Goal: Task Accomplishment & Management: Use online tool/utility

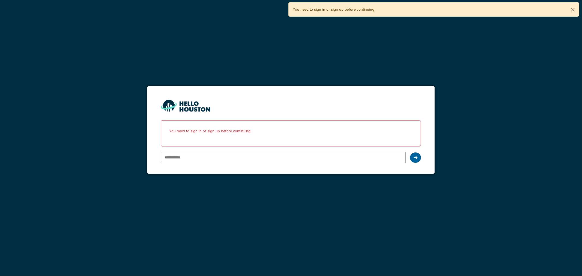
type input "**********"
click at [413, 159] on icon at bounding box center [415, 157] width 4 height 4
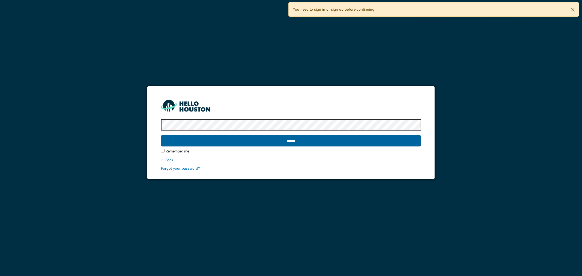
click at [293, 143] on input "******" at bounding box center [291, 140] width 260 height 11
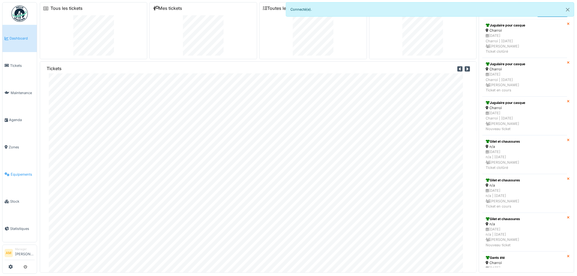
click at [15, 172] on span "Équipements" at bounding box center [23, 174] width 24 height 5
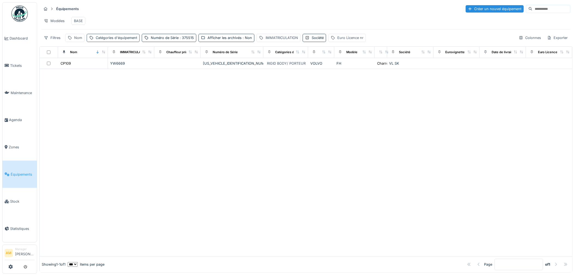
click at [109, 40] on div "Catégories d'équipement" at bounding box center [116, 37] width 41 height 5
click at [285, 40] on div "IMMATRICULATION" at bounding box center [282, 37] width 32 height 5
click at [282, 68] on label "IMMATRICULATION" at bounding box center [281, 68] width 42 height 7
click at [282, 68] on input "IMMATRICULATION" at bounding box center [298, 68] width 80 height 11
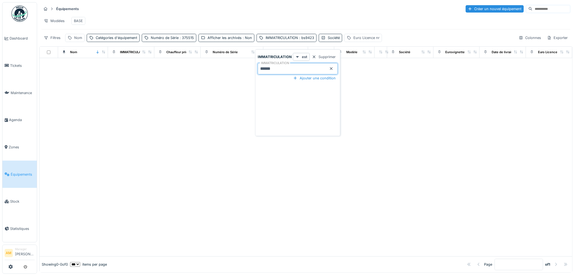
drag, startPoint x: 286, startPoint y: 70, endPoint x: 241, endPoint y: 69, distance: 45.0
click at [241, 68] on body "Dashboard Tickets Maintenance Agenda Zones Équipements Stock Statistiques AM Ma…" at bounding box center [288, 138] width 577 height 276
type input "******"
click at [211, 40] on div "Afficher les archivés : Non" at bounding box center [229, 37] width 44 height 5
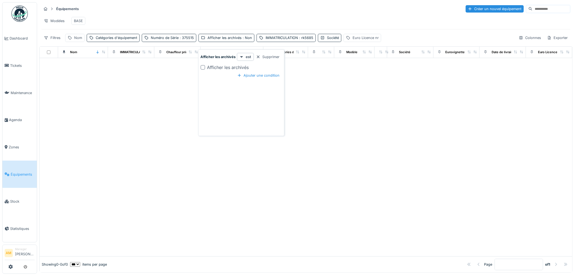
click at [202, 70] on div "Afficher les archivés" at bounding box center [241, 67] width 81 height 7
drag, startPoint x: 202, startPoint y: 69, endPoint x: 197, endPoint y: 73, distance: 6.8
click at [202, 69] on div at bounding box center [203, 67] width 4 height 4
click at [173, 99] on div at bounding box center [306, 157] width 533 height 198
click at [298, 40] on span ": rk5685" at bounding box center [304, 38] width 15 height 4
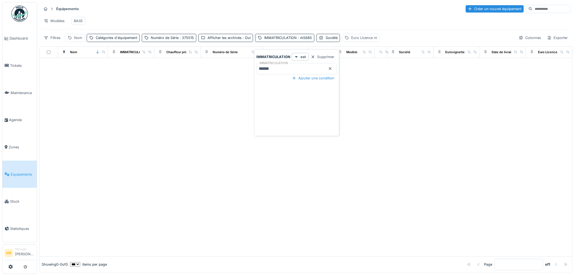
click at [282, 70] on input "******" at bounding box center [297, 68] width 80 height 11
click at [178, 93] on div at bounding box center [306, 157] width 533 height 198
click at [160, 40] on div "Numéro de Série : 375515" at bounding box center [172, 37] width 43 height 5
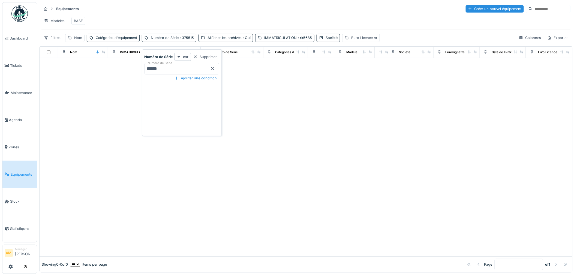
drag, startPoint x: 169, startPoint y: 68, endPoint x: 115, endPoint y: 73, distance: 54.5
click at [123, 72] on body "Dashboard Tickets Maintenance Agenda Zones Équipements Stock Statistiques AM Ma…" at bounding box center [288, 138] width 577 height 276
click at [282, 138] on div at bounding box center [306, 157] width 533 height 198
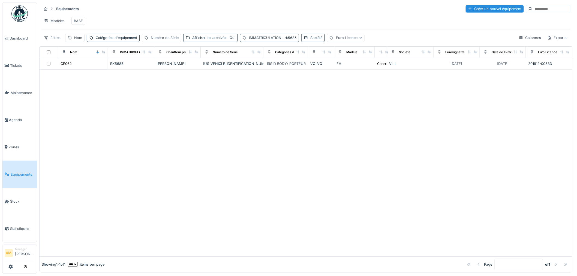
click at [273, 40] on div "IMMATRICULATION : rk5685" at bounding box center [273, 37] width 48 height 5
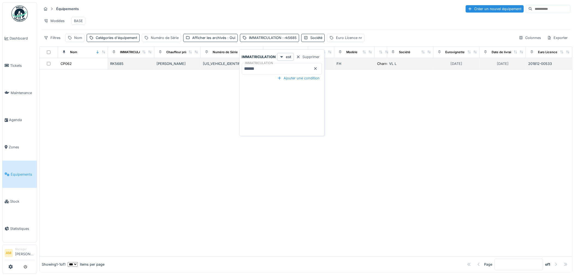
drag, startPoint x: 265, startPoint y: 71, endPoint x: 209, endPoint y: 68, distance: 56.2
click at [219, 69] on body "Dashboard Tickets Maintenance Agenda Zones Équipements Stock Statistiques AM Ma…" at bounding box center [288, 138] width 577 height 276
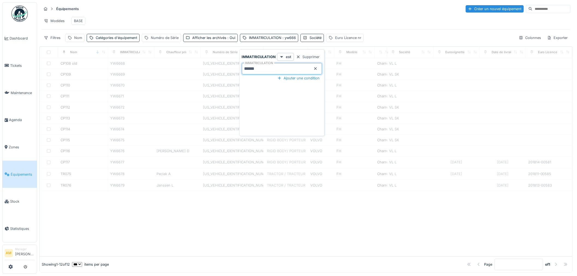
type input "******"
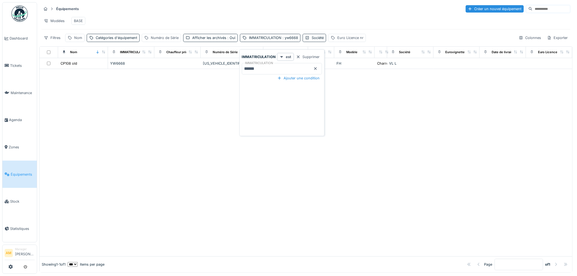
click at [298, 176] on div at bounding box center [306, 162] width 533 height 187
click at [218, 40] on div "Afficher les archivés : Oui" at bounding box center [213, 37] width 43 height 5
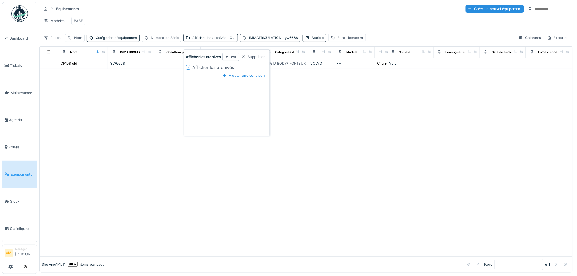
click at [187, 69] on div at bounding box center [188, 67] width 3 height 5
click at [207, 40] on div "Afficher les archivés : Non" at bounding box center [214, 37] width 44 height 5
drag, startPoint x: 200, startPoint y: 41, endPoint x: 198, endPoint y: 47, distance: 6.5
click at [200, 40] on div "Afficher les archivés : Non" at bounding box center [214, 37] width 44 height 5
click at [188, 68] on div at bounding box center [188, 67] width 4 height 4
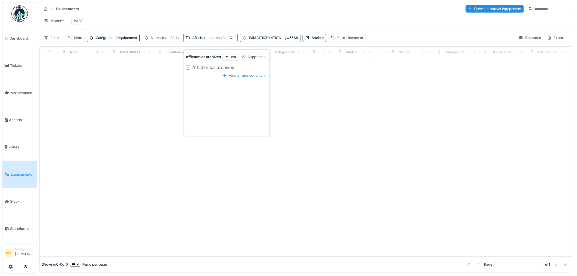
click at [130, 112] on div at bounding box center [306, 157] width 533 height 198
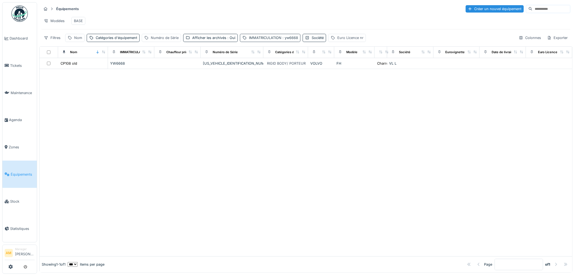
click at [276, 40] on div "IMMATRICULATION : yw6668" at bounding box center [273, 37] width 49 height 5
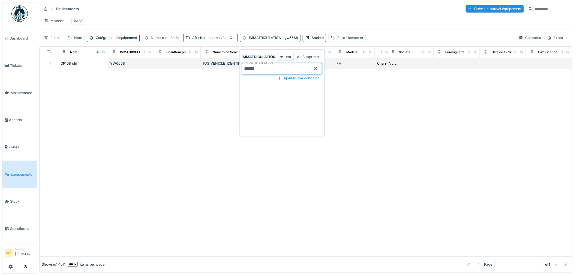
drag, startPoint x: 270, startPoint y: 71, endPoint x: 222, endPoint y: 71, distance: 48.0
click at [223, 72] on body "Dashboard Tickets Maintenance Agenda Zones Équipements Stock Statistiques AM Ma…" at bounding box center [288, 138] width 577 height 276
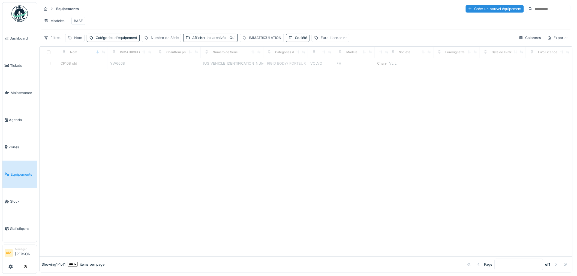
click at [81, 40] on div "Nom" at bounding box center [78, 37] width 8 height 5
click at [87, 73] on input "Nom" at bounding box center [95, 68] width 54 height 11
type input "**"
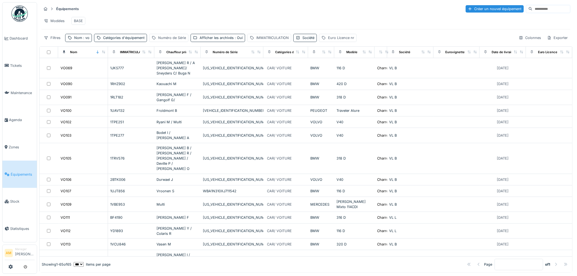
click at [179, 13] on div "Équipements Créer un nouvel équipement" at bounding box center [305, 8] width 529 height 9
click at [322, 53] on icon at bounding box center [324, 51] width 4 height 3
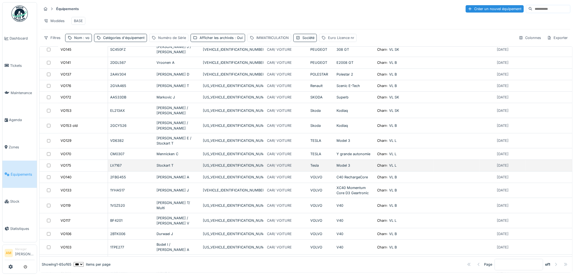
scroll to position [618, 0]
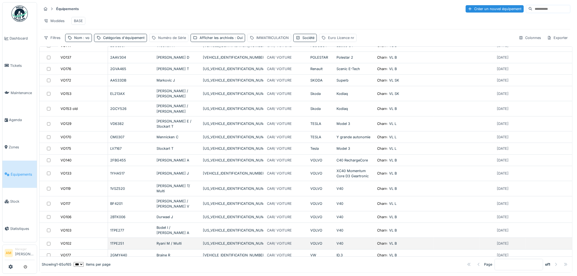
click at [171, 241] on div "Ryani M / Multi" at bounding box center [178, 243] width 42 height 5
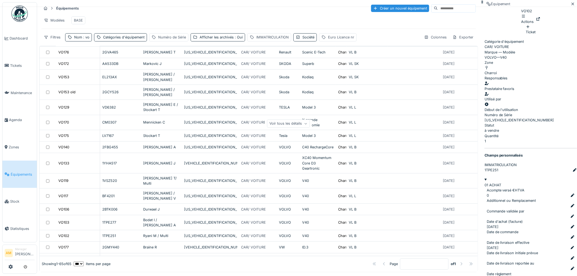
scroll to position [4, 0]
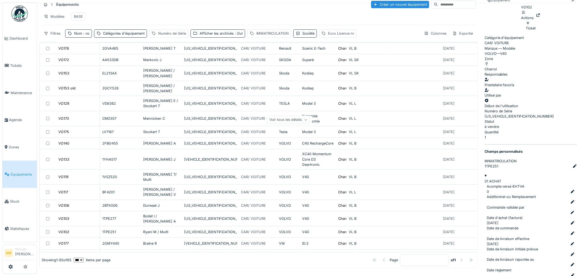
click at [310, 116] on div "Voir tous les détails" at bounding box center [288, 120] width 43 height 8
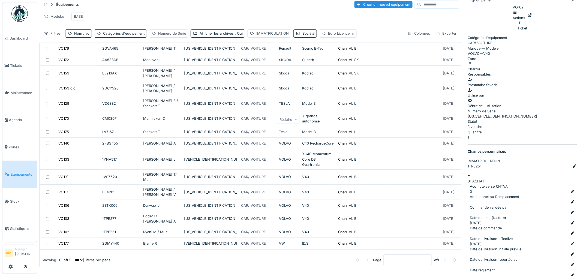
scroll to position [814, 0]
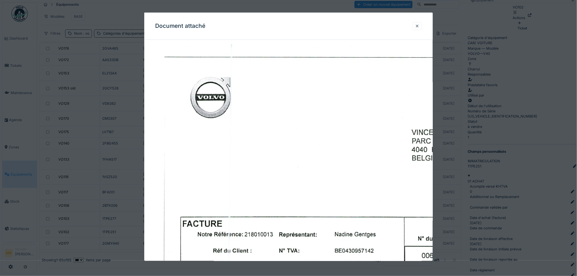
drag, startPoint x: 421, startPoint y: 23, endPoint x: 416, endPoint y: 34, distance: 11.7
click at [419, 23] on div at bounding box center [417, 25] width 4 height 5
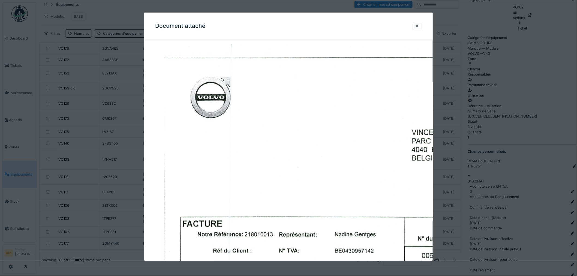
click at [419, 26] on div at bounding box center [417, 25] width 4 height 5
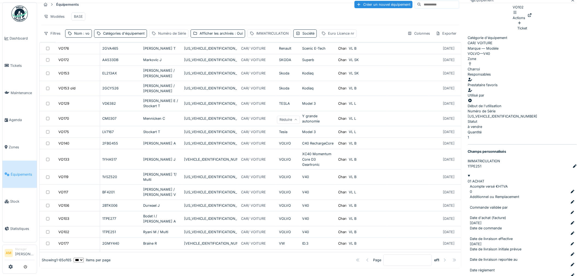
scroll to position [851, 0]
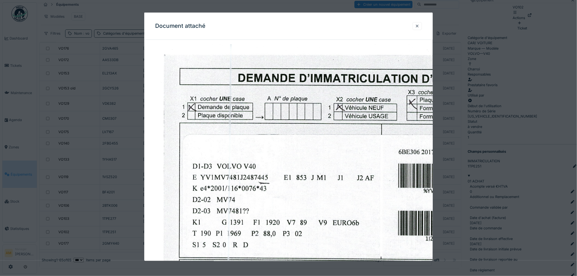
click at [419, 26] on div at bounding box center [417, 25] width 4 height 5
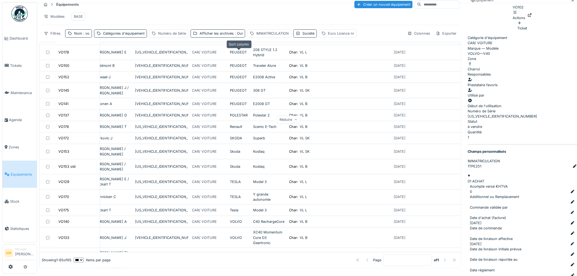
scroll to position [519, 86]
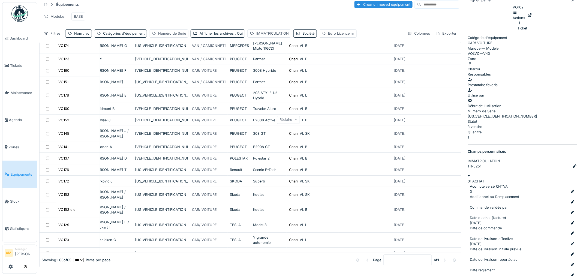
click at [213, 13] on div "Modèles BASE" at bounding box center [250, 16] width 418 height 12
click at [84, 35] on div "Nom : vo" at bounding box center [78, 33] width 27 height 8
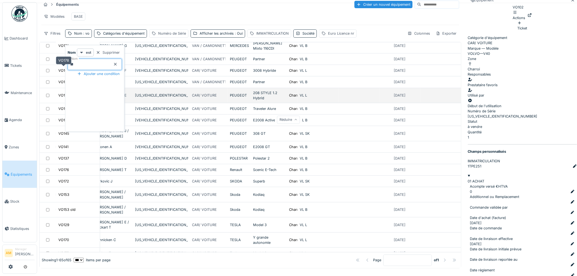
drag, startPoint x: 82, startPoint y: 62, endPoint x: 42, endPoint y: 72, distance: 42.0
click at [44, 71] on body "Dashboard Tickets Maintenance Agenda Zones Équipements Stock Statistiques AM Ma…" at bounding box center [288, 134] width 577 height 276
type input "*****"
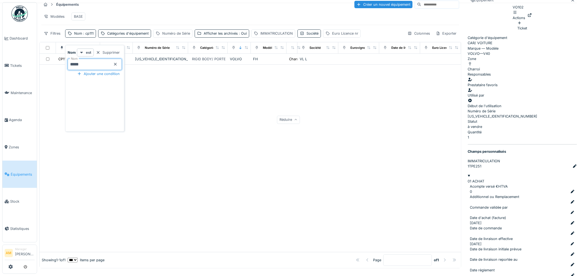
scroll to position [0, 86]
click at [116, 143] on div at bounding box center [251, 158] width 422 height 187
click at [170, 36] on div "Numéro de Série" at bounding box center [176, 33] width 28 height 5
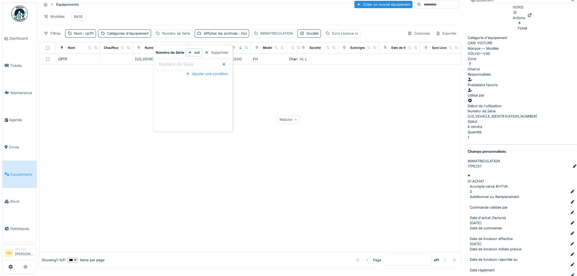
click at [179, 61] on label "Numéro de Série" at bounding box center [176, 64] width 37 height 7
click at [179, 61] on Série_I0NDI "Numéro de Série" at bounding box center [193, 64] width 75 height 11
type Série_I0NDI "******"
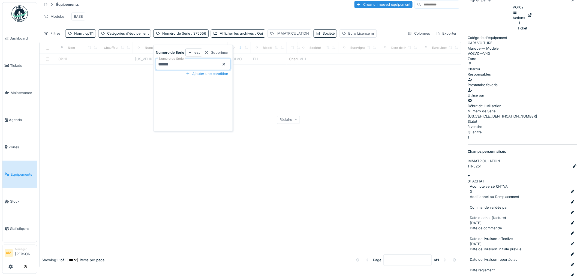
click at [312, 115] on div at bounding box center [251, 158] width 422 height 187
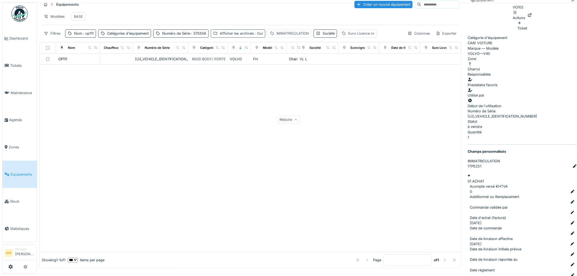
click at [220, 36] on div "Afficher les archivés : Oui" at bounding box center [241, 33] width 43 height 5
click at [215, 63] on icon at bounding box center [214, 63] width 3 height 3
click at [184, 123] on div at bounding box center [251, 158] width 422 height 187
click at [228, 36] on div "Afficher les archivés : Non" at bounding box center [242, 33] width 44 height 5
drag, startPoint x: 215, startPoint y: 62, endPoint x: 199, endPoint y: 82, distance: 26.1
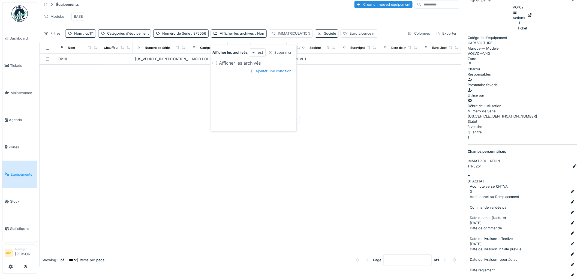
click at [215, 63] on div at bounding box center [215, 63] width 4 height 4
click at [170, 113] on div at bounding box center [251, 158] width 422 height 187
click at [91, 35] on span ": cp111" at bounding box center [87, 33] width 11 height 4
drag, startPoint x: 61, startPoint y: 71, endPoint x: 9, endPoint y: 78, distance: 52.8
click at [9, 78] on body "Dashboard Tickets Maintenance Agenda Zones Équipements Stock Statistiques AM Ma…" at bounding box center [288, 134] width 577 height 276
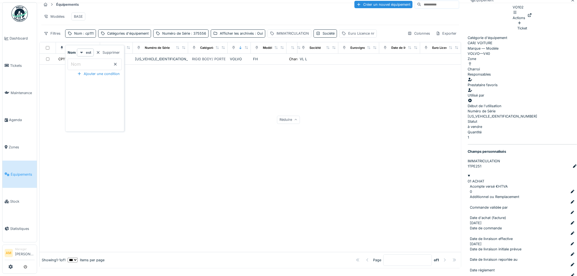
scroll to position [0, 0]
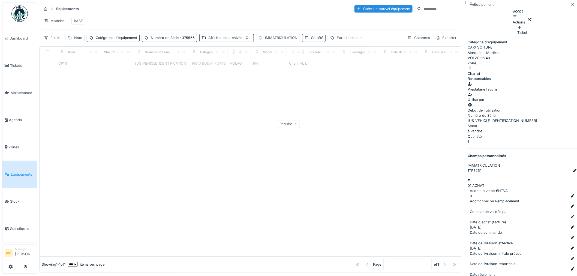
drag, startPoint x: 145, startPoint y: 156, endPoint x: 143, endPoint y: 153, distance: 3.8
click at [145, 156] on div at bounding box center [251, 162] width 422 height 187
click at [143, 151] on div at bounding box center [251, 162] width 422 height 187
click at [267, 121] on div at bounding box center [251, 162] width 422 height 187
click at [193, 121] on div at bounding box center [251, 162] width 422 height 187
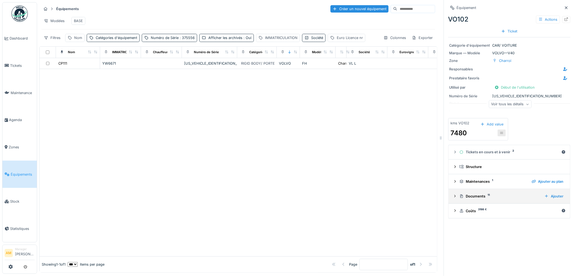
click at [455, 197] on icon at bounding box center [455, 196] width 1 height 2
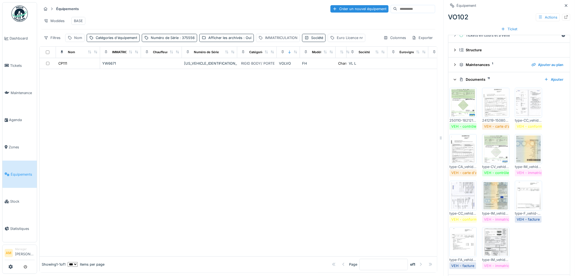
scroll to position [121, 0]
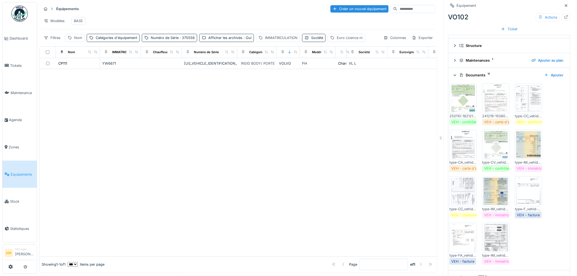
click at [528, 194] on img at bounding box center [528, 191] width 25 height 27
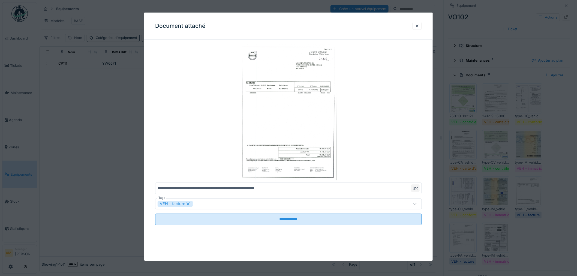
click at [528, 194] on div at bounding box center [288, 138] width 577 height 276
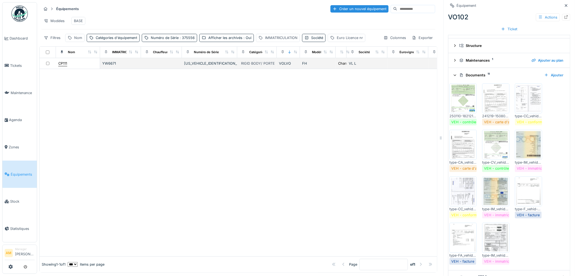
click at [63, 66] on div "CP111" at bounding box center [62, 63] width 9 height 5
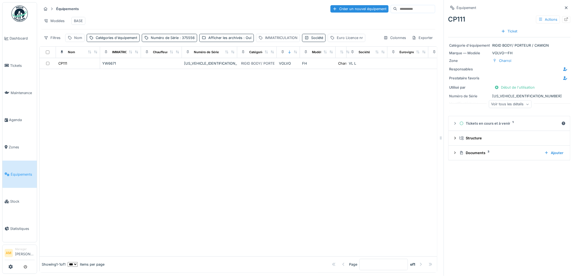
scroll to position [4, 0]
click at [455, 151] on icon at bounding box center [455, 152] width 1 height 2
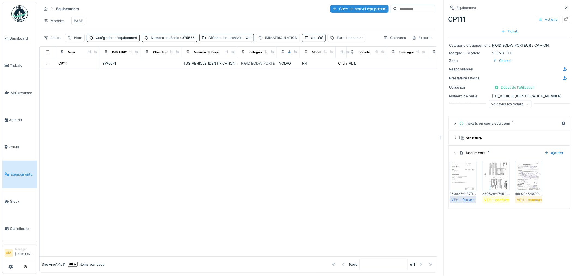
click at [489, 179] on img at bounding box center [496, 176] width 25 height 27
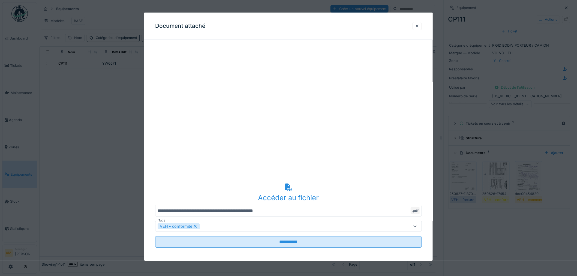
click at [464, 184] on div at bounding box center [288, 138] width 577 height 276
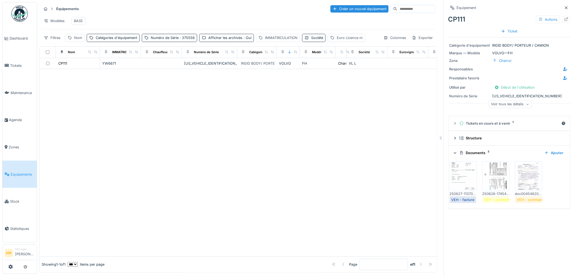
click at [464, 184] on img at bounding box center [463, 176] width 25 height 27
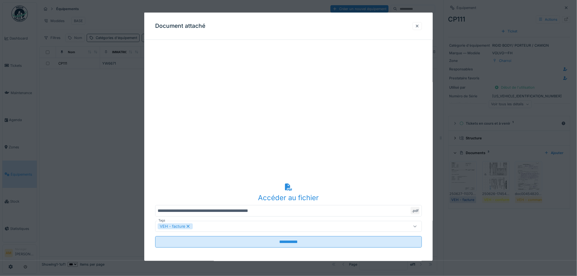
click at [464, 183] on div at bounding box center [288, 138] width 577 height 276
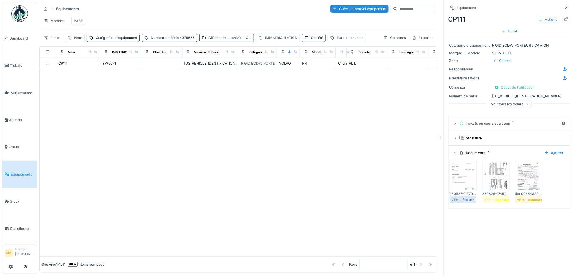
click at [135, 151] on div at bounding box center [239, 162] width 398 height 187
click at [88, 64] on div "CP111" at bounding box center [78, 64] width 40 height 6
click at [82, 37] on div "Nom" at bounding box center [78, 37] width 8 height 5
click at [81, 68] on input "Nom" at bounding box center [95, 68] width 54 height 11
type input "*****"
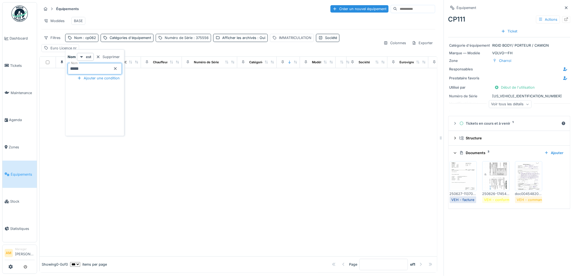
click at [193, 36] on span ": 375556" at bounding box center [201, 38] width 16 height 4
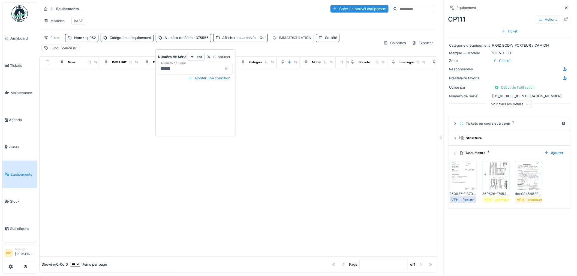
drag, startPoint x: 181, startPoint y: 63, endPoint x: 98, endPoint y: 64, distance: 82.3
click at [141, 59] on body "Dashboard Tickets Maintenance Agenda Zones Équipements Stock Statistiques AM Ma…" at bounding box center [288, 138] width 577 height 276
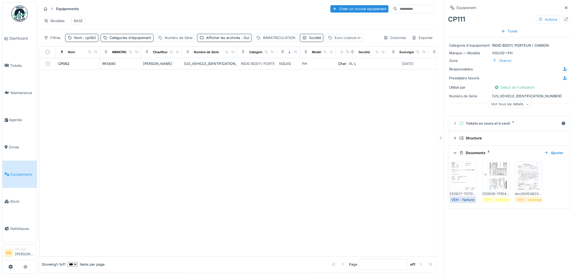
click at [159, 154] on div at bounding box center [239, 163] width 398 height 187
click at [64, 70] on td "CP062" at bounding box center [78, 63] width 44 height 11
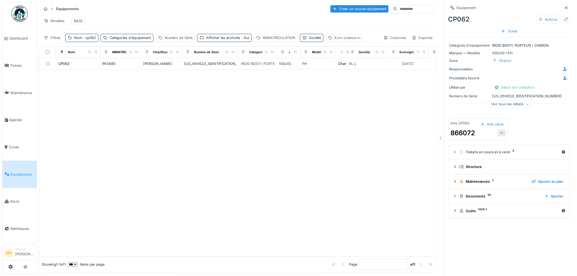
click at [506, 104] on div "Voir tous les détails" at bounding box center [510, 104] width 43 height 8
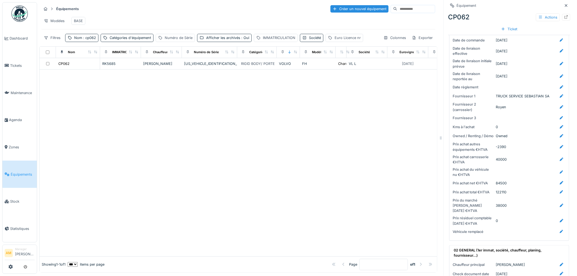
scroll to position [151, 0]
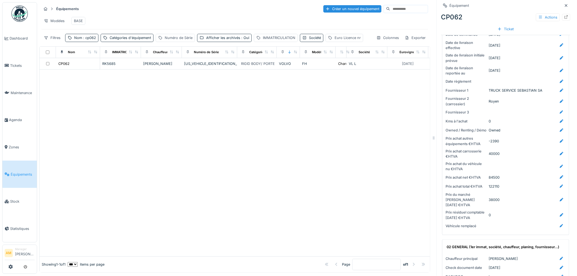
drag, startPoint x: 437, startPoint y: 139, endPoint x: 429, endPoint y: 143, distance: 8.4
click at [431, 143] on div at bounding box center [433, 138] width 5 height 276
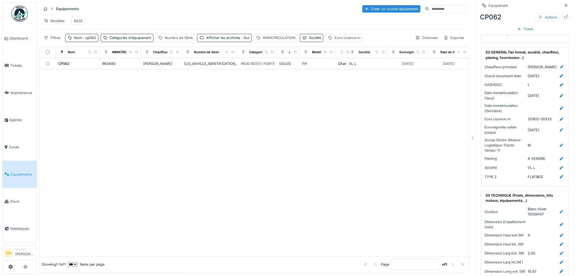
scroll to position [357, 0]
drag, startPoint x: 429, startPoint y: 139, endPoint x: 469, endPoint y: 143, distance: 39.9
click at [471, 143] on div at bounding box center [473, 138] width 5 height 276
drag, startPoint x: 423, startPoint y: 134, endPoint x: 395, endPoint y: 162, distance: 39.3
click at [422, 134] on div at bounding box center [255, 163] width 431 height 187
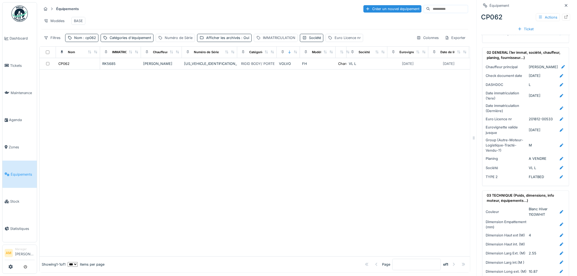
drag, startPoint x: 557, startPoint y: 6, endPoint x: 547, endPoint y: 14, distance: 12.8
click at [565, 6] on icon at bounding box center [566, 5] width 3 height 3
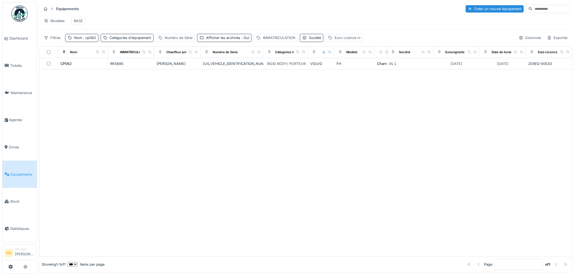
click at [432, 122] on div at bounding box center [306, 163] width 533 height 187
click at [521, 42] on div "Colonnes" at bounding box center [529, 38] width 27 height 8
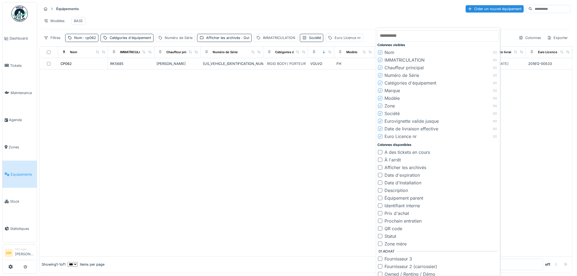
click at [380, 129] on icon at bounding box center [379, 128] width 3 height 3
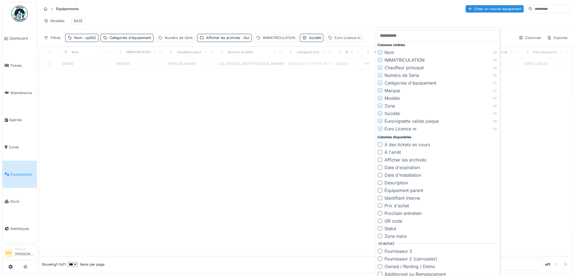
click at [332, 171] on div at bounding box center [306, 163] width 533 height 187
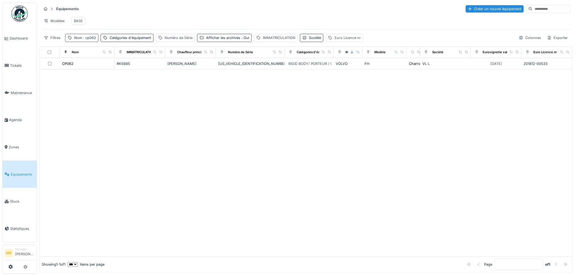
click at [85, 40] on span ": cp062" at bounding box center [89, 38] width 14 height 4
drag, startPoint x: 89, startPoint y: 68, endPoint x: 76, endPoint y: 70, distance: 14.0
click at [77, 70] on input "*****" at bounding box center [95, 68] width 54 height 11
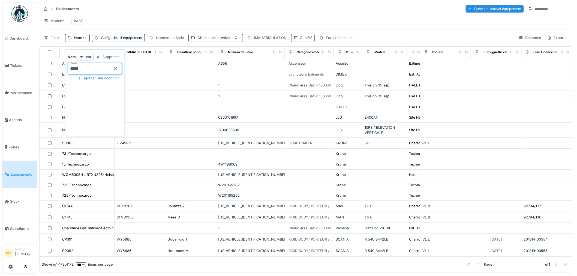
type input "*****"
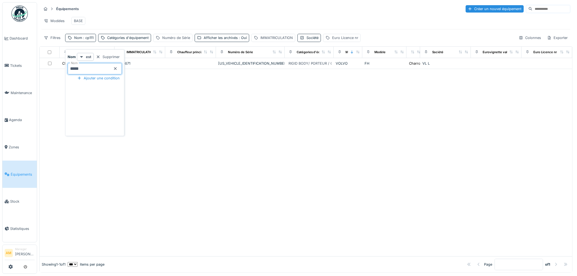
click at [335, 154] on div at bounding box center [306, 162] width 533 height 187
click at [269, 154] on div at bounding box center [306, 162] width 533 height 187
drag, startPoint x: 91, startPoint y: 40, endPoint x: 89, endPoint y: 46, distance: 5.6
click at [91, 40] on span ": cp111" at bounding box center [87, 38] width 11 height 4
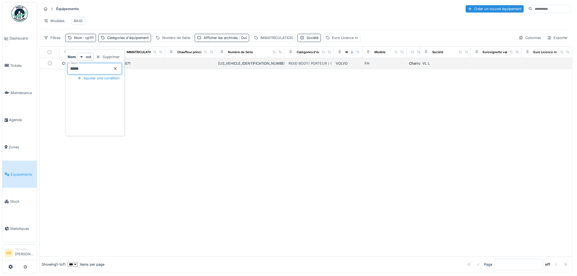
drag, startPoint x: 85, startPoint y: 69, endPoint x: 48, endPoint y: 74, distance: 37.1
click at [49, 73] on body "Dashboard Tickets Maintenance Agenda Zones Équipements Stock Statistiques AM Ma…" at bounding box center [288, 138] width 577 height 276
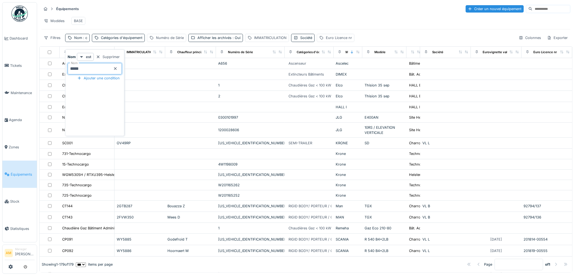
type input "*****"
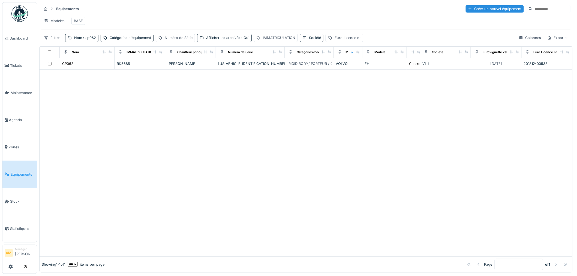
click at [343, 147] on div at bounding box center [306, 163] width 533 height 187
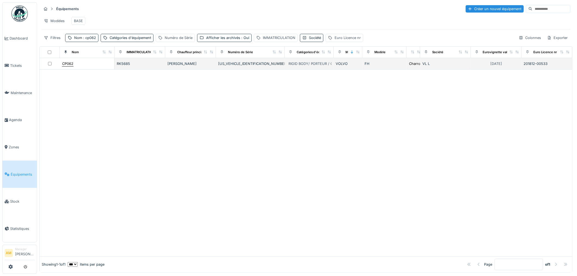
click at [72, 66] on div "CP062" at bounding box center [67, 63] width 11 height 5
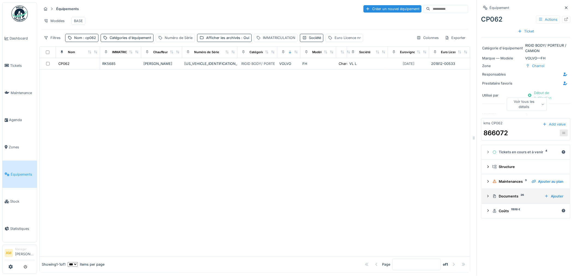
click at [492, 198] on icon at bounding box center [494, 196] width 4 height 4
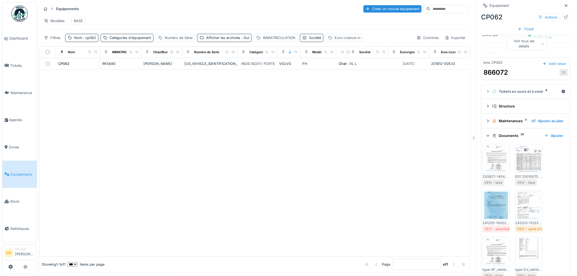
scroll to position [91, 0]
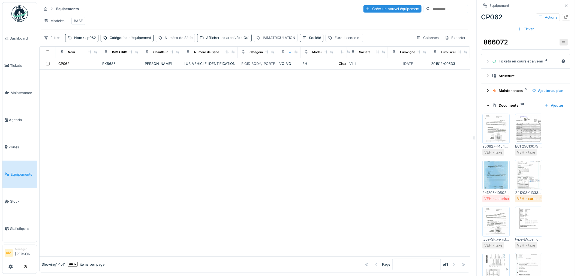
click at [525, 174] on img at bounding box center [529, 174] width 25 height 27
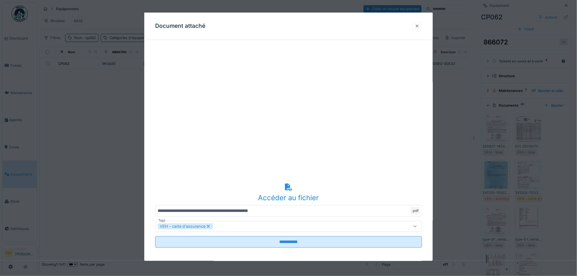
click at [419, 25] on div at bounding box center [417, 25] width 4 height 5
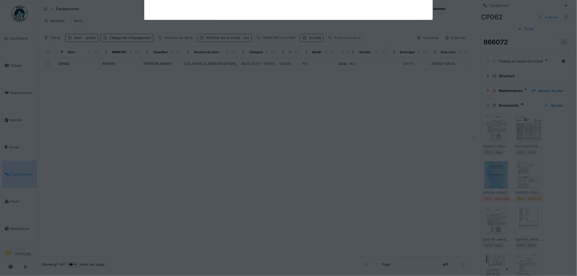
click at [492, 237] on div at bounding box center [496, 222] width 27 height 30
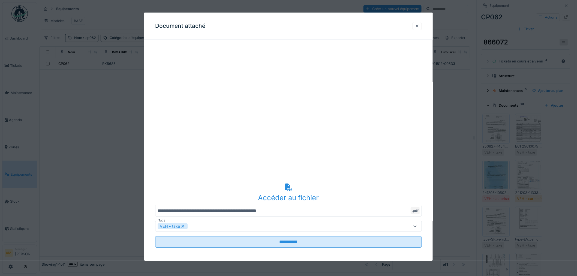
click at [419, 28] on div at bounding box center [417, 25] width 4 height 5
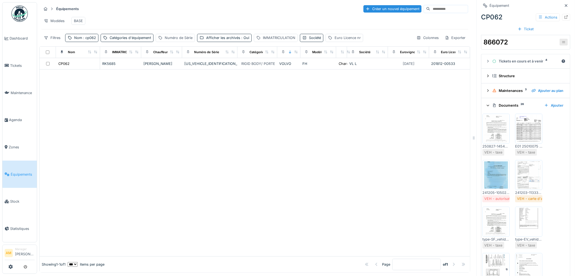
click at [357, 144] on div at bounding box center [255, 163] width 431 height 187
click at [83, 40] on span ": cp062" at bounding box center [89, 38] width 14 height 4
click at [91, 68] on input "*****" at bounding box center [95, 68] width 54 height 11
type input "*****"
click at [240, 77] on div at bounding box center [255, 163] width 431 height 187
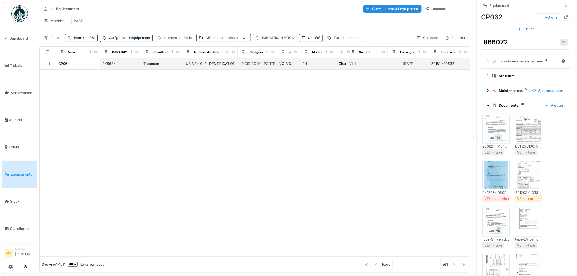
click at [219, 66] on div "[US_VEHICLE_IDENTIFICATION_NUMBER]" at bounding box center [209, 63] width 51 height 5
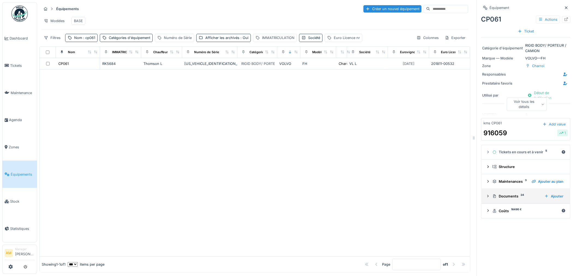
click at [486, 198] on icon at bounding box center [488, 196] width 4 height 4
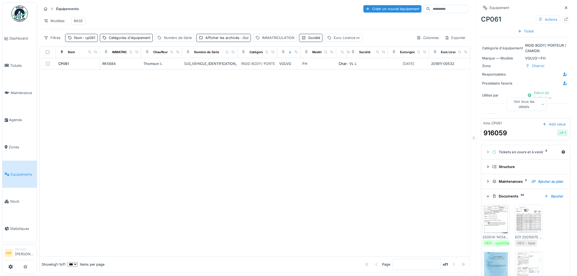
click at [485, 222] on img at bounding box center [496, 219] width 25 height 27
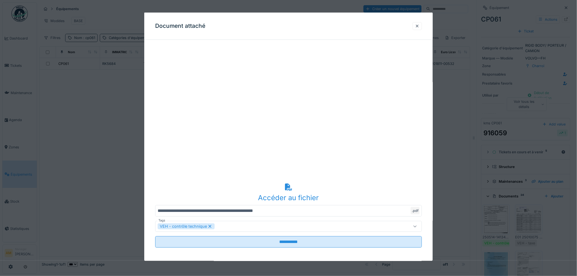
click at [485, 222] on div at bounding box center [288, 138] width 577 height 276
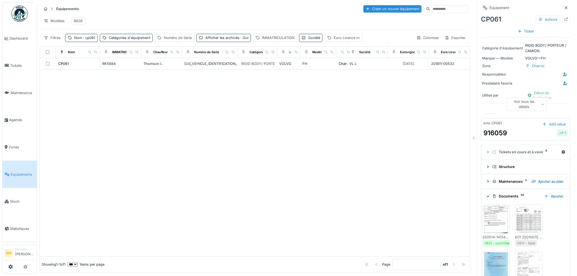
click at [105, 106] on div at bounding box center [255, 163] width 431 height 187
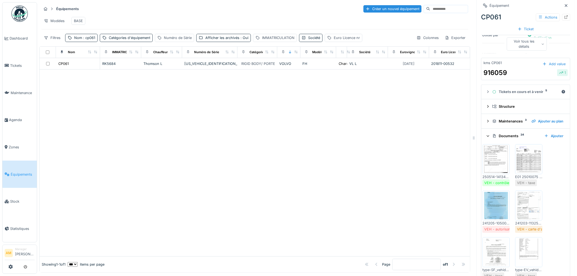
scroll to position [61, 0]
click at [201, 64] on div "[US_VEHICLE_IDENTIFICATION_NUMBER]" at bounding box center [209, 63] width 51 height 5
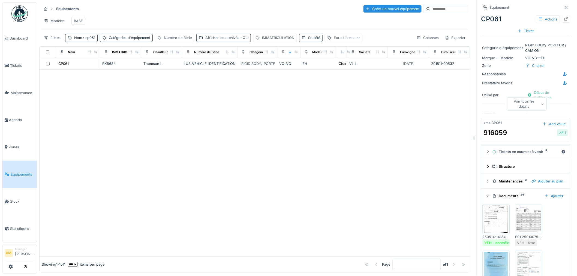
scroll to position [0, 0]
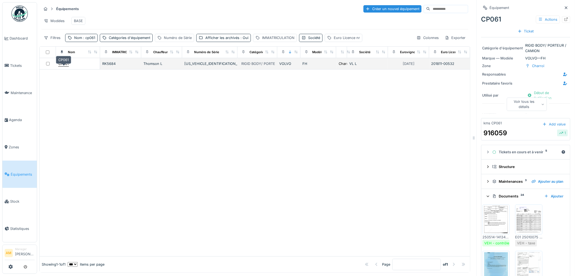
click at [64, 66] on div "CP061" at bounding box center [63, 63] width 10 height 5
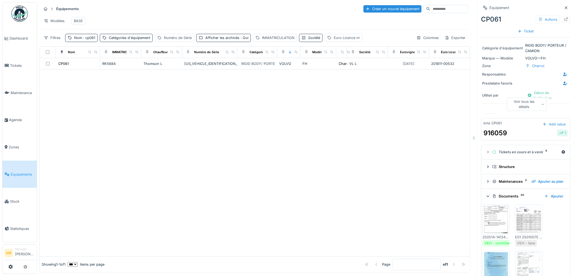
click at [519, 103] on div "Voir tous les détails" at bounding box center [527, 104] width 40 height 13
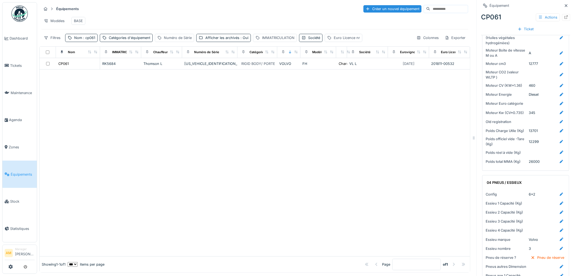
scroll to position [4, 0]
click at [85, 40] on span ": cp061" at bounding box center [88, 38] width 13 height 4
drag, startPoint x: 84, startPoint y: 64, endPoint x: 80, endPoint y: 64, distance: 3.8
click at [80, 64] on input "*****" at bounding box center [95, 68] width 54 height 11
type input "*****"
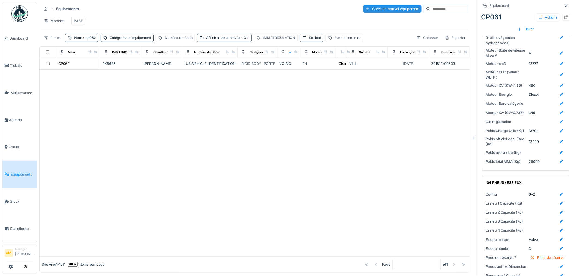
click at [261, 135] on div at bounding box center [255, 163] width 431 height 187
click at [254, 66] on div "RIGID BODY/ PORTEUR / CAMION" at bounding box center [269, 63] width 57 height 5
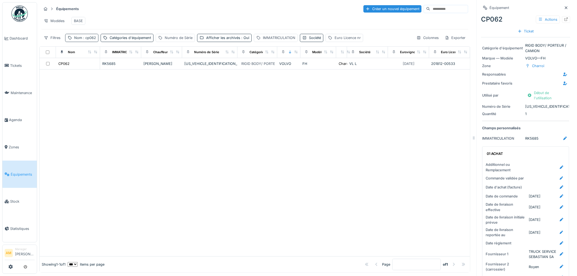
drag, startPoint x: 86, startPoint y: 41, endPoint x: 89, endPoint y: 46, distance: 5.4
click at [86, 40] on span ": cp062" at bounding box center [89, 38] width 14 height 4
drag, startPoint x: 96, startPoint y: 70, endPoint x: 81, endPoint y: 68, distance: 14.8
click at [81, 68] on input "*****" at bounding box center [95, 68] width 54 height 11
type input "*****"
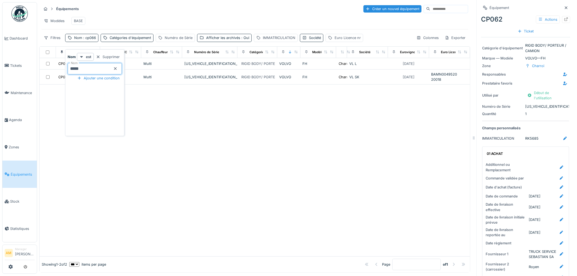
click at [295, 102] on div at bounding box center [255, 171] width 431 height 172
drag, startPoint x: 88, startPoint y: 43, endPoint x: 87, endPoint y: 48, distance: 5.0
click at [88, 40] on span ": cp066" at bounding box center [89, 38] width 14 height 4
drag, startPoint x: 86, startPoint y: 67, endPoint x: 64, endPoint y: 69, distance: 22.4
click at [64, 69] on body "Dashboard Tickets Maintenance Agenda Zones Équipements Stock Statistiques AM Ma…" at bounding box center [288, 138] width 577 height 276
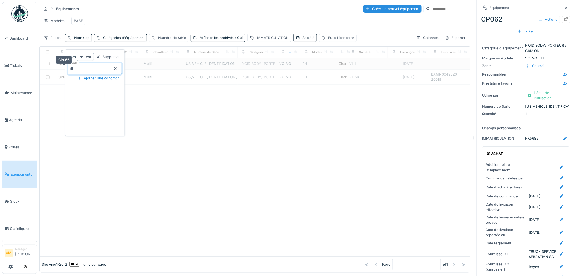
type input "*****"
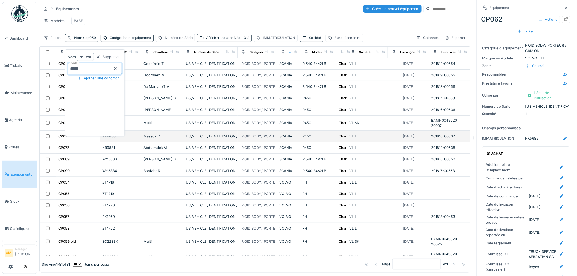
click at [275, 141] on td "RIGID BODY/ PORTEUR / CAMION" at bounding box center [257, 136] width 40 height 11
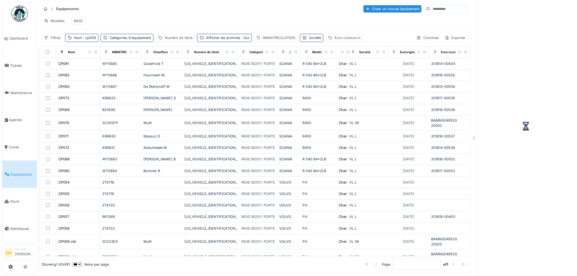
click at [197, 16] on div "Modèles BASE" at bounding box center [254, 21] width 427 height 12
click at [218, 40] on div "Afficher les archivés : Oui" at bounding box center [227, 37] width 43 height 5
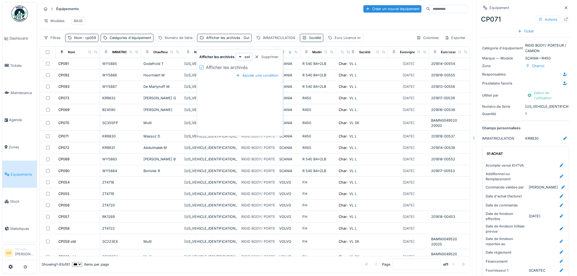
click at [203, 67] on div at bounding box center [201, 67] width 4 height 4
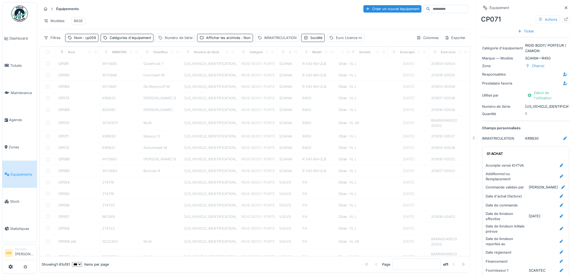
click at [203, 24] on div "Modèles BASE" at bounding box center [254, 21] width 427 height 12
drag, startPoint x: 92, startPoint y: 120, endPoint x: 92, endPoint y: 114, distance: 6.3
click at [92, 120] on div at bounding box center [255, 162] width 431 height 187
click at [91, 40] on div "Nom : cp059" at bounding box center [81, 38] width 33 height 8
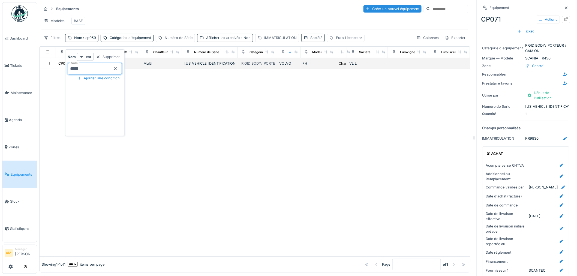
drag, startPoint x: 74, startPoint y: 68, endPoint x: 58, endPoint y: 66, distance: 15.4
click at [59, 66] on body "Dashboard Tickets Maintenance Agenda Zones Équipements Stock Statistiques AM Ma…" at bounding box center [288, 138] width 577 height 276
type input "*****"
click at [166, 117] on div at bounding box center [255, 162] width 431 height 187
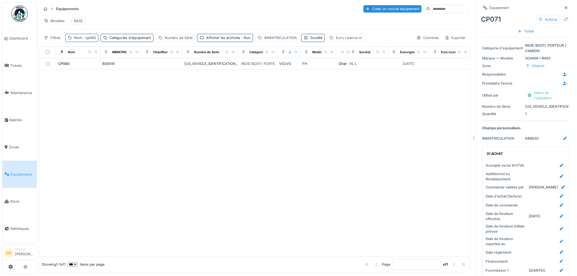
drag, startPoint x: 88, startPoint y: 42, endPoint x: 89, endPoint y: 45, distance: 3.4
click at [88, 40] on span ": cp060" at bounding box center [89, 38] width 14 height 4
drag, startPoint x: 91, startPoint y: 69, endPoint x: 25, endPoint y: 80, distance: 66.4
click at [37, 77] on body "Dashboard Tickets Maintenance Agenda Zones Équipements Stock Statistiques AM Ma…" at bounding box center [288, 138] width 577 height 276
type input "*****"
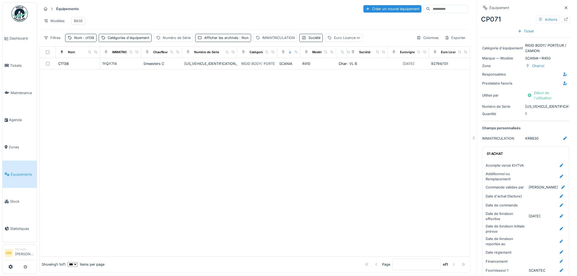
click at [298, 133] on div at bounding box center [255, 163] width 431 height 187
click at [76, 40] on div "Nom : ct138" at bounding box center [84, 37] width 20 height 5
drag, startPoint x: 89, startPoint y: 66, endPoint x: 76, endPoint y: 69, distance: 13.1
click at [76, 69] on input "*****" at bounding box center [95, 68] width 54 height 11
type input "*****"
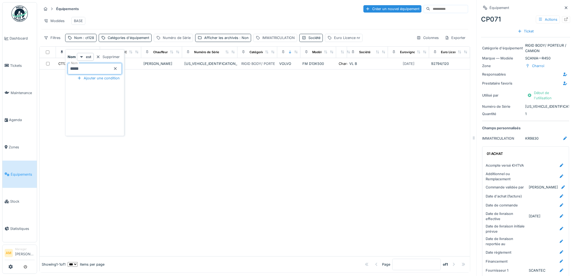
click at [166, 102] on div at bounding box center [255, 163] width 431 height 187
click at [86, 40] on span ": ct128" at bounding box center [88, 38] width 12 height 4
click at [32, 73] on body "Dashboard Tickets Maintenance Agenda Zones Équipements Stock Statistiques AM Ma…" at bounding box center [288, 138] width 577 height 276
type input "*****"
click at [237, 119] on div at bounding box center [255, 163] width 431 height 187
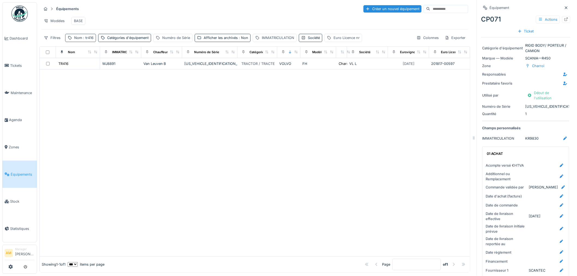
click at [75, 40] on div "Nom : tr416" at bounding box center [83, 37] width 19 height 5
drag, startPoint x: 92, startPoint y: 68, endPoint x: -13, endPoint y: 77, distance: 105.0
click at [0, 77] on html "Dashboard Tickets Maintenance Agenda Zones Équipements Stock Statistiques AM Ma…" at bounding box center [288, 138] width 577 height 276
type input "*****"
click at [185, 113] on div at bounding box center [255, 163] width 431 height 187
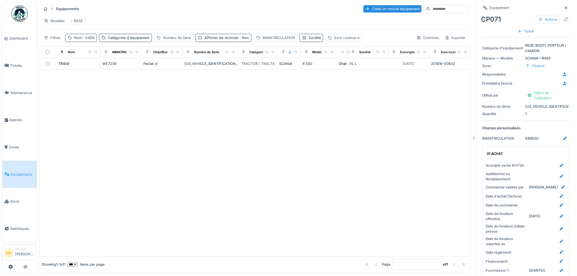
click at [89, 40] on span ": tr458" at bounding box center [88, 38] width 12 height 4
drag, startPoint x: 87, startPoint y: 72, endPoint x: 44, endPoint y: 75, distance: 43.7
click at [47, 75] on body "Dashboard Tickets Maintenance Agenda Zones Équipements Stock Statistiques AM Ma…" at bounding box center [288, 138] width 577 height 276
type input "*"
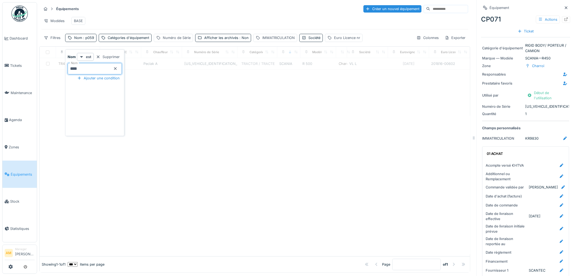
click at [71, 68] on input "****" at bounding box center [95, 68] width 54 height 11
click at [70, 67] on input "****" at bounding box center [95, 68] width 54 height 11
type input "*****"
click at [205, 93] on div at bounding box center [255, 163] width 431 height 187
click at [564, 6] on icon at bounding box center [566, 8] width 4 height 4
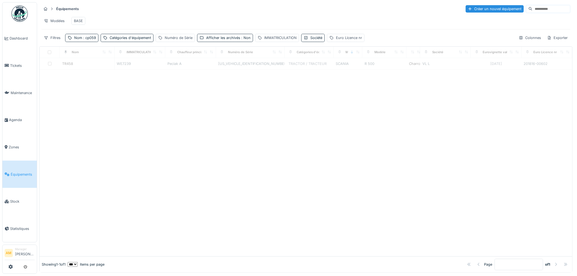
click at [88, 118] on div at bounding box center [306, 163] width 533 height 187
click at [86, 40] on span ": cp059" at bounding box center [89, 38] width 14 height 4
drag, startPoint x: 82, startPoint y: 69, endPoint x: 89, endPoint y: 69, distance: 6.3
click at [83, 69] on input "*****" at bounding box center [95, 68] width 54 height 11
click at [146, 95] on div at bounding box center [306, 163] width 533 height 187
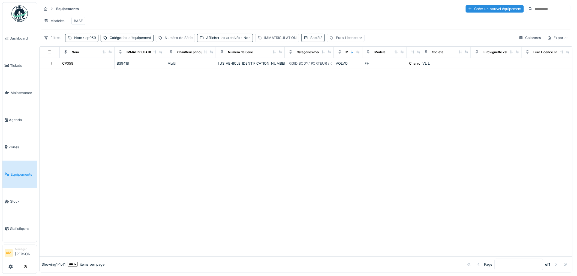
click at [89, 40] on span ": cp059" at bounding box center [89, 38] width 14 height 4
drag, startPoint x: 86, startPoint y: 72, endPoint x: 40, endPoint y: 78, distance: 46.5
click at [42, 78] on body "Dashboard Tickets Maintenance Agenda Zones Équipements Stock Statistiques AM Ma…" at bounding box center [288, 138] width 577 height 276
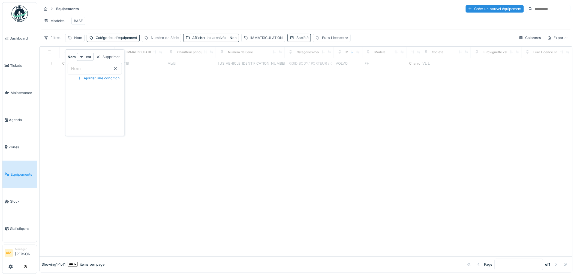
click at [171, 40] on div "Numéro de Série" at bounding box center [165, 37] width 28 height 5
click at [170, 66] on label "Numéro de Série" at bounding box center [165, 68] width 37 height 7
click at [170, 66] on Série_Q5NzA "Numéro de Série" at bounding box center [182, 68] width 75 height 11
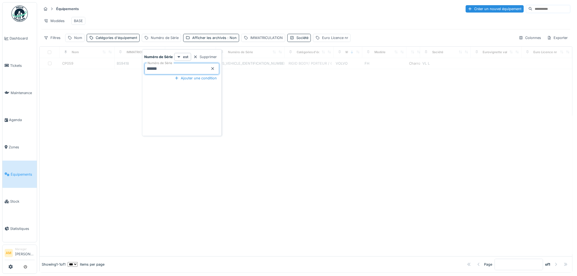
type Série_Q5NzA "******"
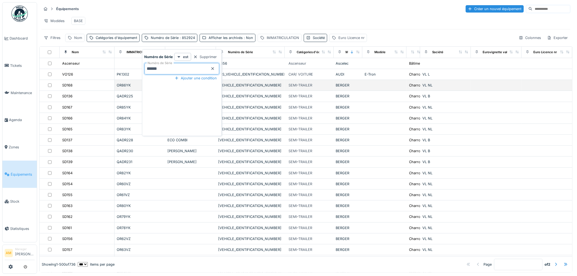
click at [318, 99] on div "SEMI-TRAILER" at bounding box center [309, 96] width 45 height 6
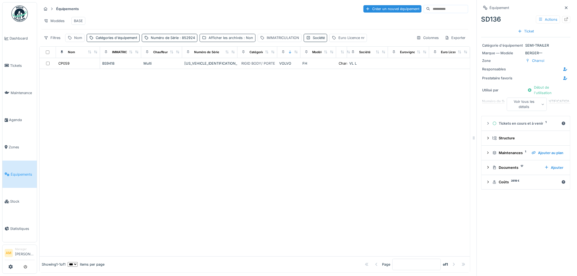
drag, startPoint x: 232, startPoint y: 43, endPoint x: 229, endPoint y: 43, distance: 2.8
click at [231, 40] on div "Afficher les archivés : Non" at bounding box center [231, 37] width 44 height 5
click at [203, 68] on div at bounding box center [204, 67] width 4 height 4
click at [159, 117] on div at bounding box center [255, 170] width 431 height 172
click at [279, 189] on div at bounding box center [255, 170] width 431 height 172
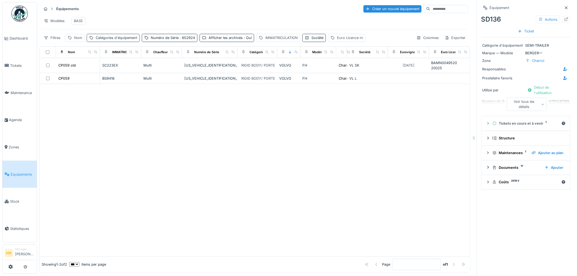
click at [109, 40] on div "Catégories d'équipement" at bounding box center [116, 37] width 41 height 5
click at [101, 71] on div "Catégories d'équipement" at bounding box center [119, 74] width 55 height 6
type d\'équipement_U2MDg "*"
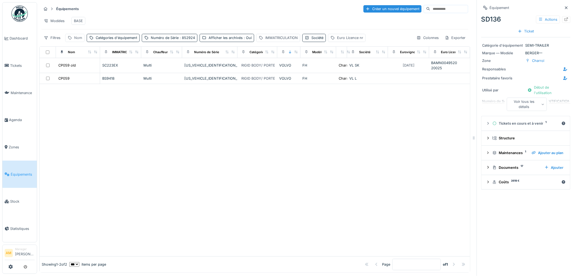
click at [73, 41] on div "Nom" at bounding box center [74, 38] width 19 height 8
click at [86, 69] on input "Nom" at bounding box center [95, 68] width 54 height 11
type input "*****"
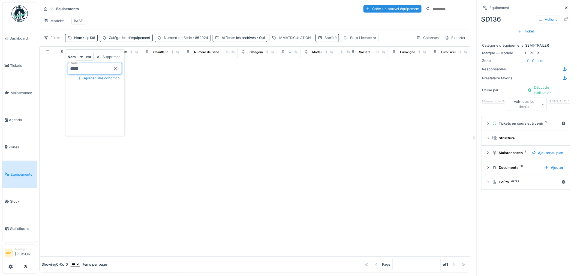
click at [196, 42] on div "Numéro de Série : 852924" at bounding box center [183, 38] width 56 height 8
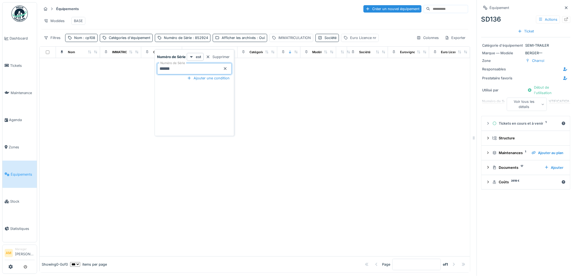
drag, startPoint x: 185, startPoint y: 71, endPoint x: 101, endPoint y: 67, distance: 84.6
click at [115, 68] on body "Dashboard Tickets Maintenance Agenda Zones Équipements Stock Statistiques AM Ma…" at bounding box center [288, 138] width 577 height 276
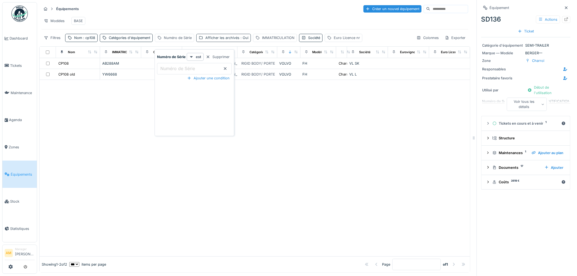
click at [223, 40] on div "Afficher les archivés : Oui" at bounding box center [226, 37] width 43 height 5
click at [142, 124] on div at bounding box center [255, 168] width 431 height 176
click at [88, 40] on span ": cp108" at bounding box center [88, 38] width 13 height 4
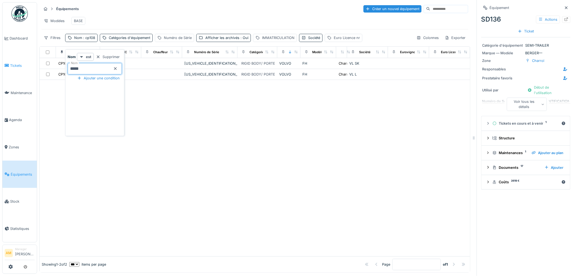
click at [46, 69] on body "Dashboard Tickets Maintenance Agenda Zones Équipements Stock Statistiques AM Ma…" at bounding box center [288, 138] width 577 height 276
type input "*****"
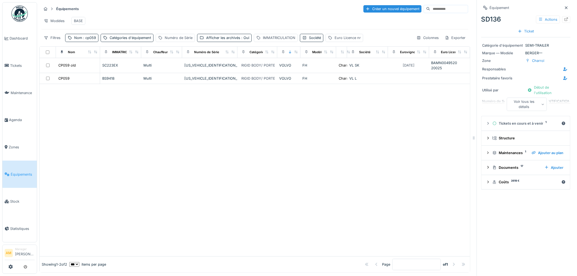
drag, startPoint x: 177, startPoint y: 139, endPoint x: 175, endPoint y: 134, distance: 5.4
click at [178, 138] on div at bounding box center [255, 170] width 431 height 172
click at [207, 129] on div at bounding box center [255, 170] width 431 height 172
click at [241, 157] on div at bounding box center [255, 170] width 431 height 172
drag, startPoint x: 470, startPoint y: 140, endPoint x: 510, endPoint y: 143, distance: 39.7
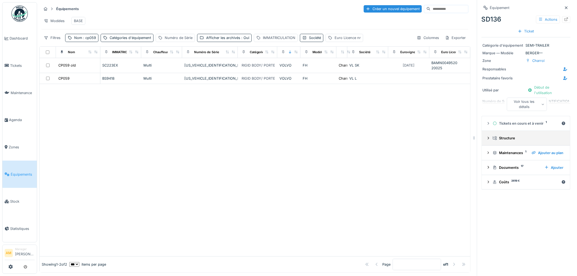
click at [510, 143] on div "Équipements Créer un nouvel équipement Modèles BASE Filtres Nom : cp059 Catégor…" at bounding box center [307, 138] width 540 height 276
click at [350, 175] on div at bounding box center [255, 170] width 431 height 172
click at [95, 40] on span ": cp059" at bounding box center [89, 38] width 14 height 4
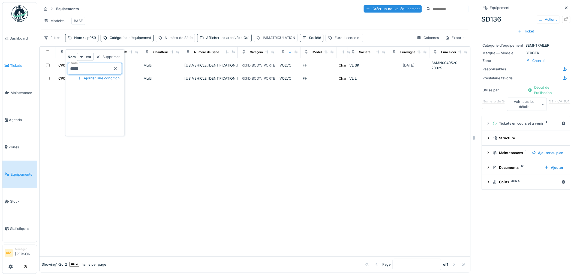
drag, startPoint x: 89, startPoint y: 72, endPoint x: 13, endPoint y: 61, distance: 77.7
click at [20, 60] on body "Dashboard Tickets Maintenance Agenda Zones Équipements Stock Statistiques AM Ma…" at bounding box center [288, 138] width 577 height 276
type input "**"
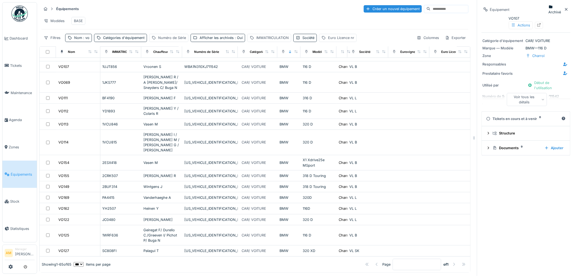
scroll to position [30, 0]
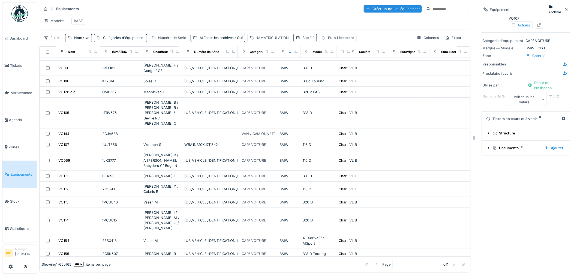
click at [74, 54] on div "Nom" at bounding box center [71, 52] width 7 height 5
click at [90, 53] on icon at bounding box center [89, 51] width 3 height 3
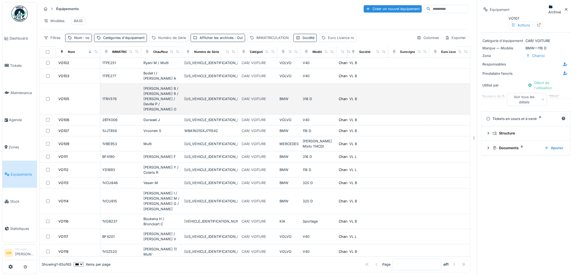
scroll to position [61, 0]
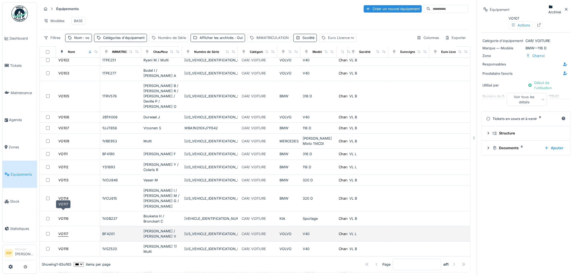
click at [65, 231] on div "VO117" at bounding box center [63, 233] width 10 height 5
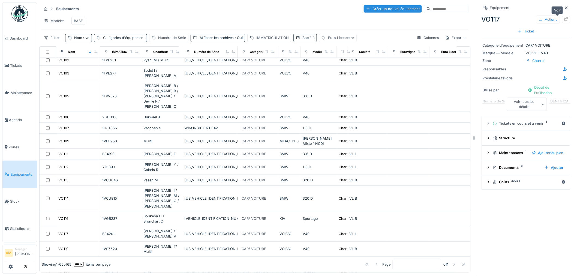
click at [564, 21] on div at bounding box center [566, 19] width 4 height 5
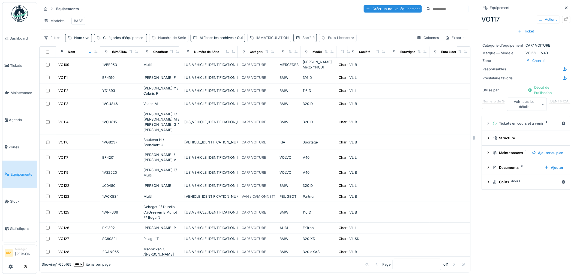
scroll to position [151, 0]
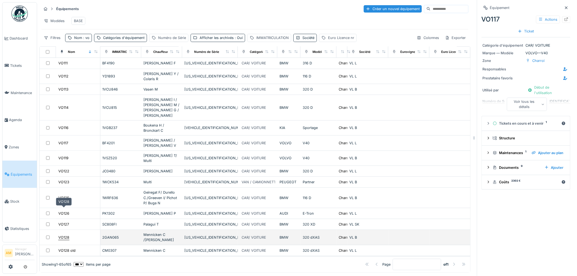
click at [64, 235] on div "VO128" at bounding box center [63, 237] width 11 height 5
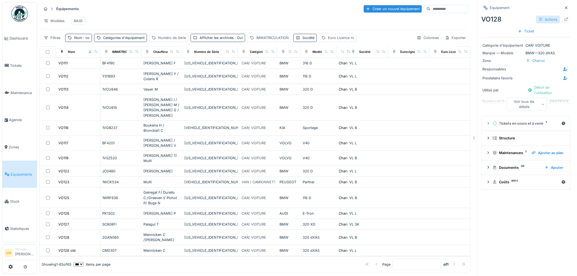
click at [548, 20] on div "Actions" at bounding box center [548, 20] width 24 height 8
click at [565, 18] on icon at bounding box center [567, 19] width 4 height 4
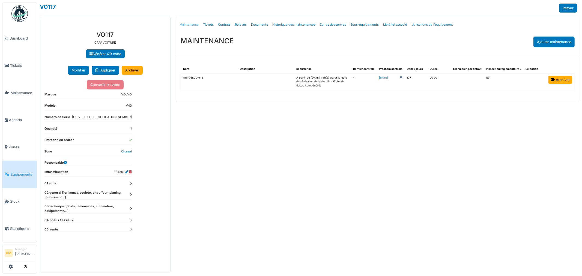
click at [195, 26] on link "Maintenance" at bounding box center [188, 24] width 23 height 13
click at [210, 25] on link "Tickets" at bounding box center [208, 24] width 15 height 13
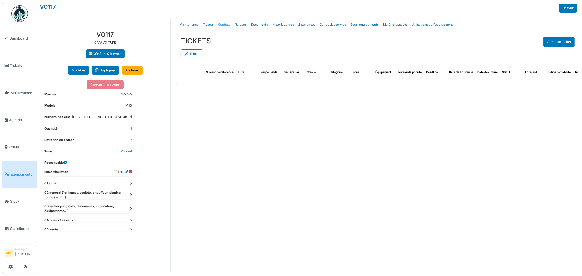
click at [223, 25] on link "Contrats" at bounding box center [224, 24] width 17 height 13
select select "***"
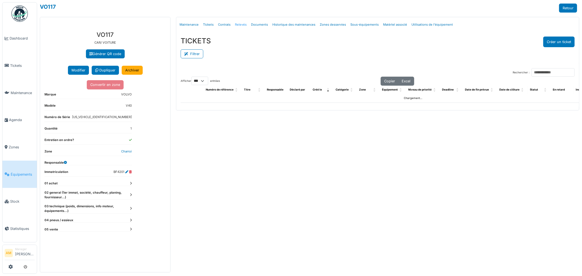
click at [241, 24] on link "Relevés" at bounding box center [241, 24] width 16 height 13
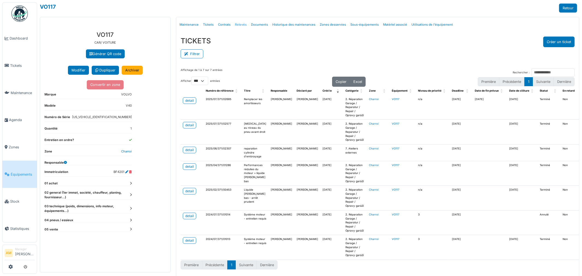
click at [241, 24] on link "Relevés" at bounding box center [241, 24] width 16 height 13
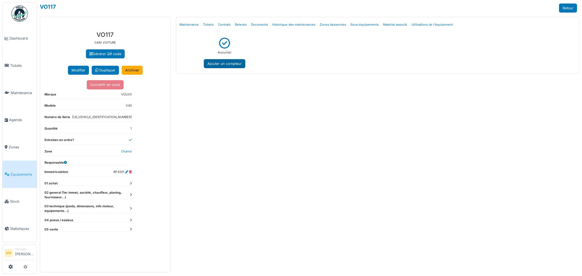
click at [221, 62] on button "Ajouter un compteur" at bounding box center [224, 63] width 41 height 9
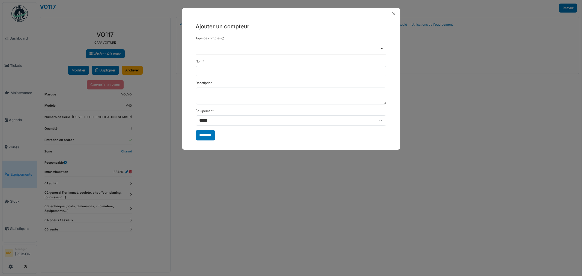
click at [216, 50] on div "Remove item" at bounding box center [291, 49] width 190 height 12
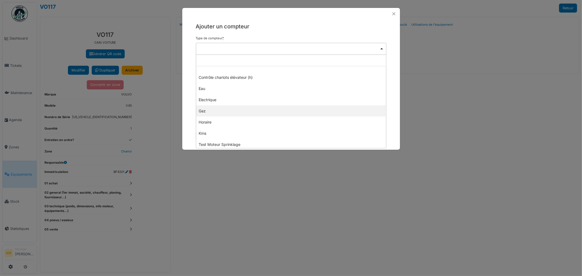
scroll to position [2, 0]
select select "***"
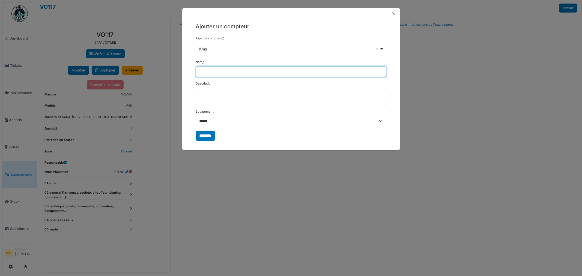
click at [210, 73] on input "Nom *" at bounding box center [291, 72] width 190 height 10
click at [203, 70] on input "Nom *" at bounding box center [291, 72] width 190 height 10
click at [381, 49] on div "Kms Remove item" at bounding box center [291, 49] width 186 height 8
type input "******"
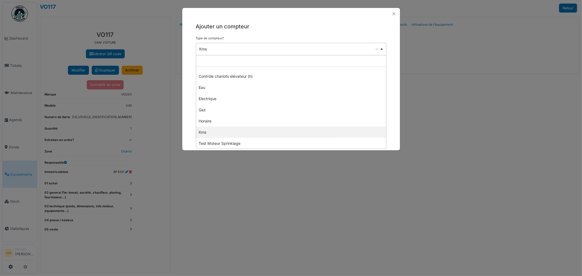
click at [381, 49] on div "Kms Remove item" at bounding box center [291, 49] width 186 height 8
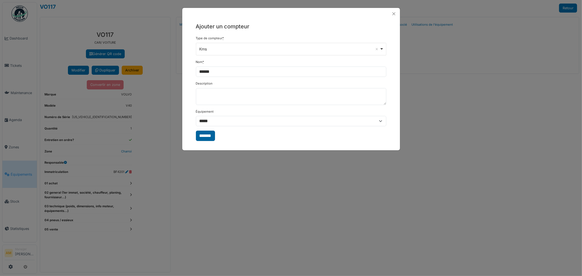
click at [204, 137] on input "*******" at bounding box center [205, 136] width 19 height 10
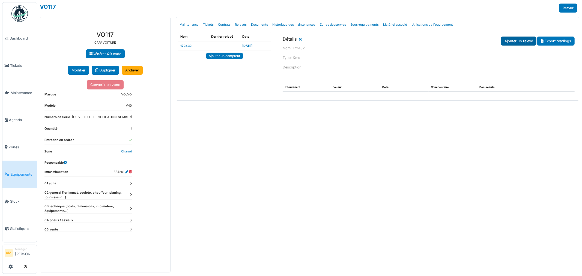
click at [522, 41] on link "Ajouter un relevé" at bounding box center [518, 41] width 35 height 9
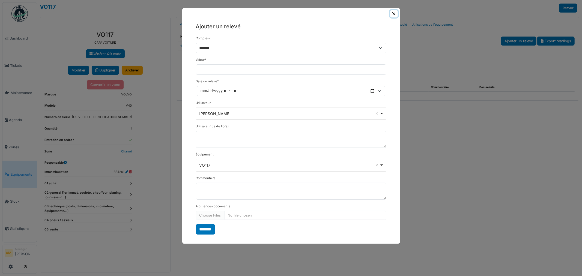
click at [394, 14] on button "Close" at bounding box center [393, 13] width 7 height 7
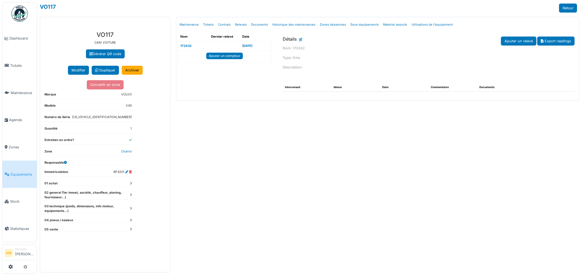
click at [300, 42] on icon at bounding box center [300, 41] width 3 height 2
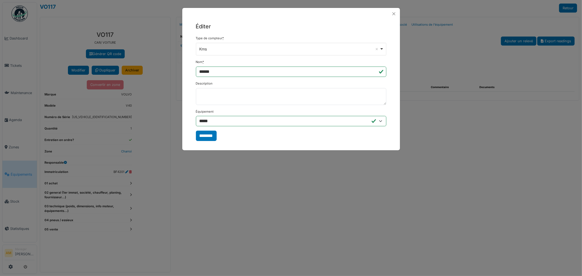
click at [203, 136] on input "********" at bounding box center [206, 136] width 21 height 10
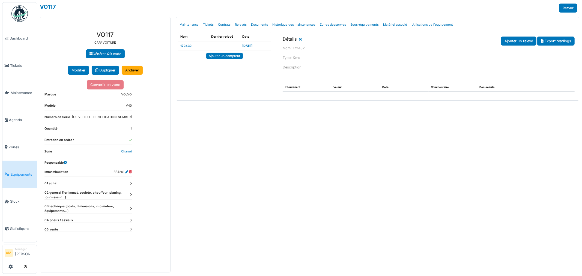
click at [303, 38] on div "Détails Ajouter un relevé Export readings" at bounding box center [428, 41] width 292 height 9
click at [301, 40] on icon at bounding box center [300, 41] width 3 height 2
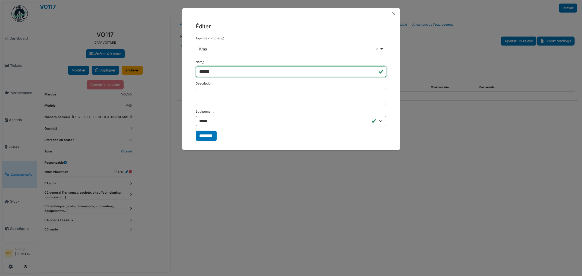
click at [217, 69] on input "******" at bounding box center [291, 72] width 190 height 10
click at [219, 73] on input "******" at bounding box center [291, 72] width 190 height 10
click at [237, 50] on div "Kms Remove item" at bounding box center [289, 49] width 180 height 6
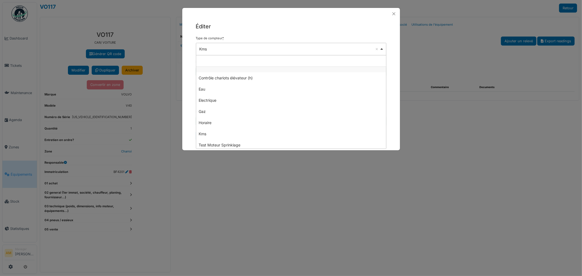
drag, startPoint x: 230, startPoint y: 61, endPoint x: 227, endPoint y: 62, distance: 3.1
click at [230, 61] on input "search" at bounding box center [291, 60] width 190 height 11
drag, startPoint x: 415, startPoint y: 167, endPoint x: 395, endPoint y: 59, distance: 109.6
click at [411, 143] on div "Éditer Type de compteur * *** Kms Remove item Contrôle chariots élévateur (h) E…" at bounding box center [291, 138] width 582 height 276
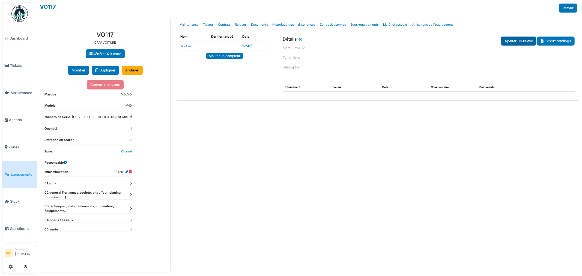
click at [516, 41] on link "Ajouter un relevé" at bounding box center [518, 41] width 35 height 9
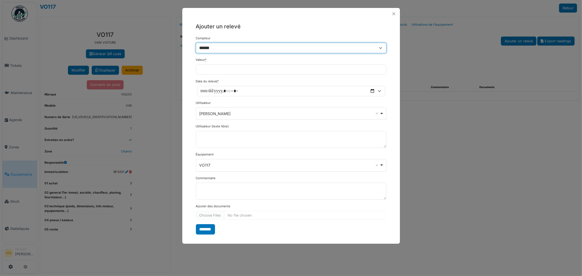
click at [224, 47] on select "******" at bounding box center [291, 48] width 190 height 10
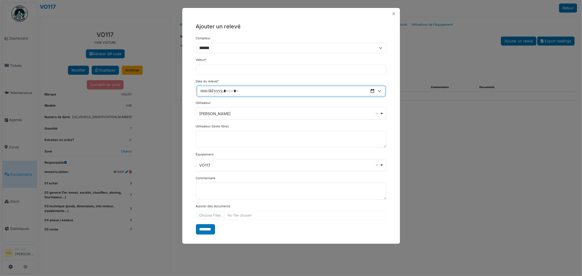
click at [201, 90] on input "Date du relevé *" at bounding box center [291, 91] width 188 height 10
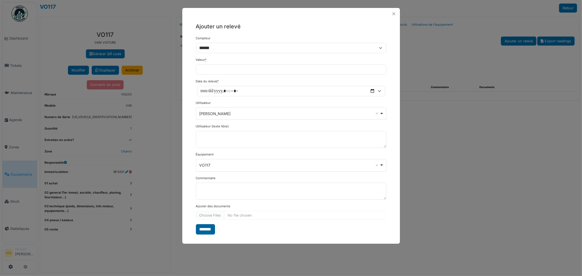
drag, startPoint x: 201, startPoint y: 230, endPoint x: 200, endPoint y: 227, distance: 2.9
click at [201, 230] on input "*******" at bounding box center [205, 229] width 19 height 10
drag, startPoint x: 457, startPoint y: 179, endPoint x: 457, endPoint y: 176, distance: 3.0
click at [457, 178] on div "**********" at bounding box center [291, 138] width 582 height 276
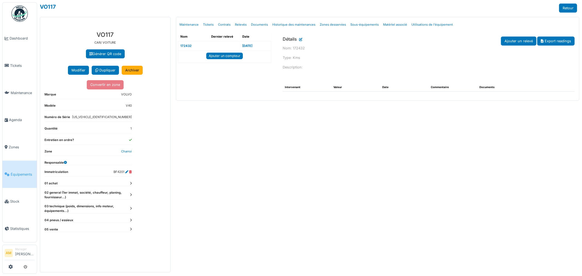
click at [222, 44] on td at bounding box center [224, 45] width 31 height 9
click at [229, 140] on div "Menu Détails Maintenance Tickets Contrats Relevés Documents Historique des main…" at bounding box center [377, 144] width 408 height 255
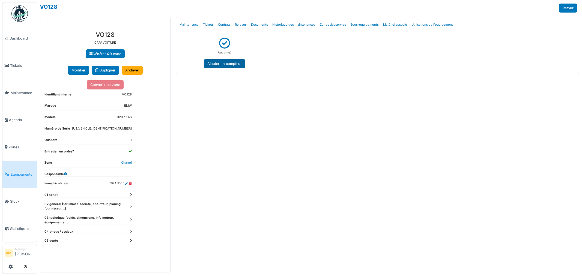
click at [231, 64] on button "Ajouter un compteur" at bounding box center [224, 63] width 41 height 9
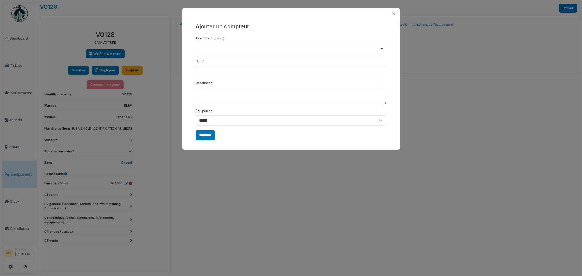
click at [218, 47] on div "Remove item" at bounding box center [291, 48] width 186 height 2
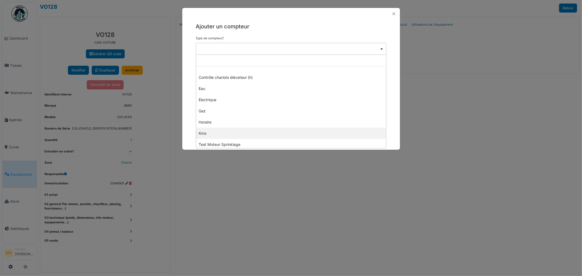
select select "***"
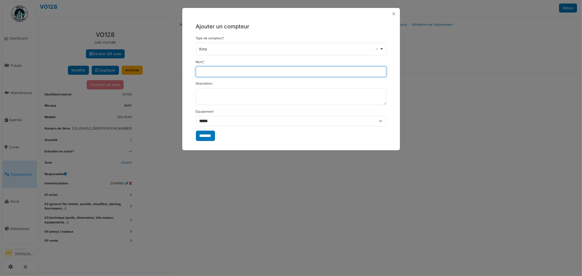
click at [201, 74] on input "Nom *" at bounding box center [291, 72] width 190 height 10
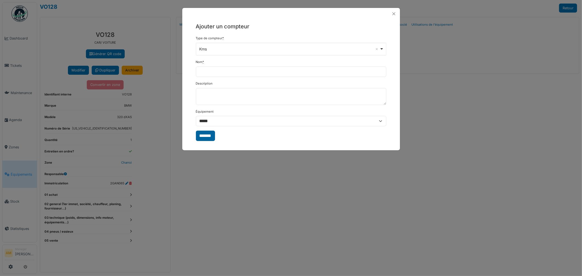
click at [203, 136] on input "*******" at bounding box center [205, 136] width 19 height 10
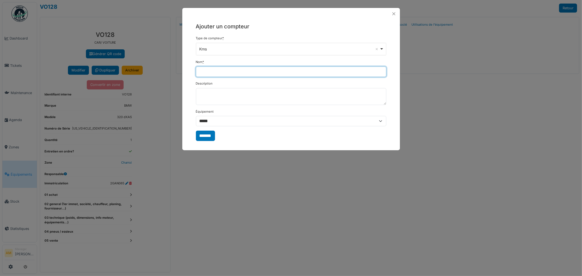
click at [229, 72] on input "Nom *" at bounding box center [291, 72] width 190 height 10
type input "******"
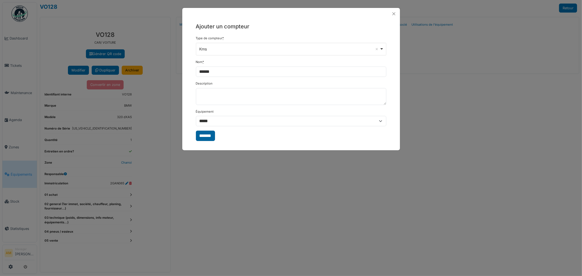
click at [205, 137] on input "*******" at bounding box center [205, 136] width 19 height 10
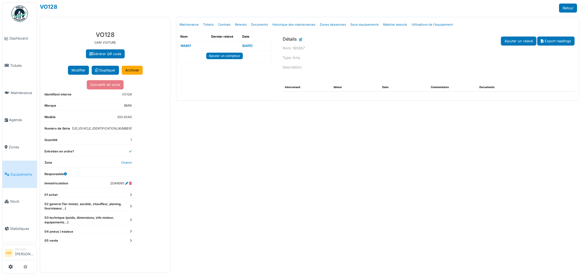
click at [213, 164] on div "Menu [GEOGRAPHIC_DATA] Maintenance Tickets Contrats Relevés Documents Historiqu…" at bounding box center [377, 144] width 408 height 255
click at [450, 172] on div "Menu [GEOGRAPHIC_DATA] Maintenance Tickets Contrats Relevés Documents Historiqu…" at bounding box center [377, 144] width 408 height 255
click at [516, 43] on link "Ajouter un relevé" at bounding box center [518, 41] width 35 height 9
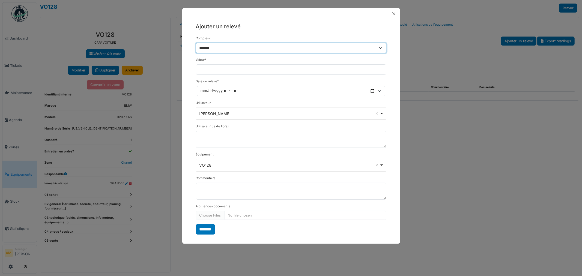
click at [379, 47] on select "******" at bounding box center [291, 48] width 190 height 10
click at [383, 48] on select "******" at bounding box center [291, 48] width 190 height 10
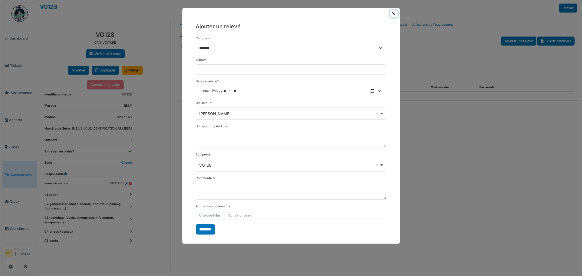
click at [394, 13] on button "Close" at bounding box center [393, 13] width 7 height 7
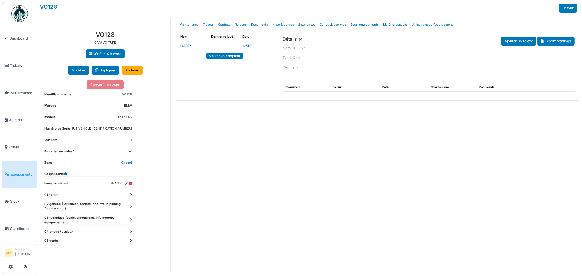
click at [414, 153] on div "Menu [GEOGRAPHIC_DATA] Maintenance Tickets Contrats Relevés Documents Historiqu…" at bounding box center [377, 144] width 408 height 255
click at [288, 146] on div "Menu [GEOGRAPHIC_DATA] Maintenance Tickets Contrats Relevés Documents Historiqu…" at bounding box center [377, 144] width 408 height 255
drag, startPoint x: 344, startPoint y: 162, endPoint x: 187, endPoint y: 4, distance: 223.5
click at [343, 161] on div "Menu [GEOGRAPHIC_DATA] Maintenance Tickets Contrats Relevés Documents Historiqu…" at bounding box center [377, 144] width 408 height 255
click at [425, 230] on div "Menu [GEOGRAPHIC_DATA] Maintenance Tickets Contrats Relevés Documents Historiqu…" at bounding box center [377, 144] width 408 height 255
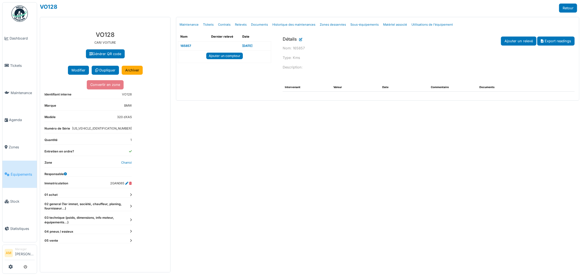
click at [182, 136] on div "Menu [GEOGRAPHIC_DATA] Maintenance Tickets Contrats Relevés Documents Historiqu…" at bounding box center [377, 144] width 408 height 255
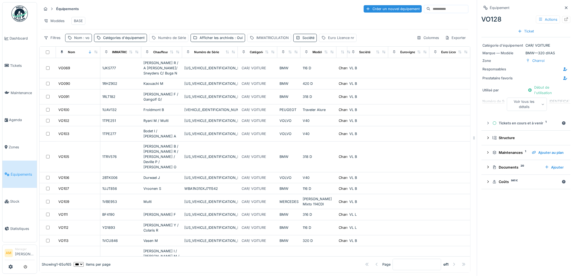
click at [83, 40] on span ": vo" at bounding box center [85, 38] width 7 height 4
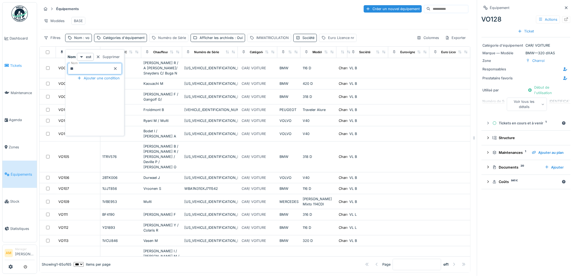
drag, startPoint x: 87, startPoint y: 68, endPoint x: 21, endPoint y: 71, distance: 66.0
click at [33, 69] on body "Dashboard Tickets Maintenance [GEOGRAPHIC_DATA] Zones Équipements Stock Statist…" at bounding box center [288, 138] width 577 height 276
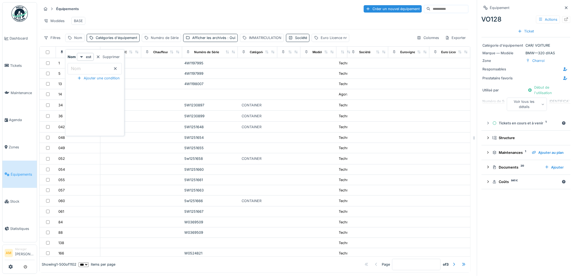
click at [118, 22] on div "Modèles BASE" at bounding box center [254, 21] width 427 height 12
click at [15, 165] on link "Équipements" at bounding box center [19, 174] width 34 height 27
click at [81, 40] on div "Nom" at bounding box center [78, 37] width 8 height 5
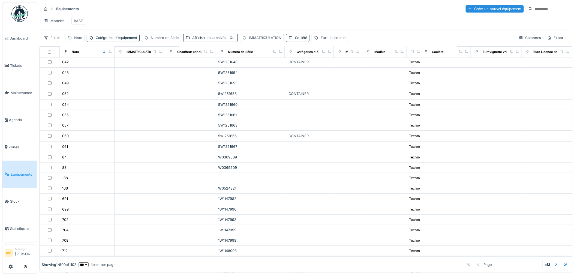
scroll to position [61, 0]
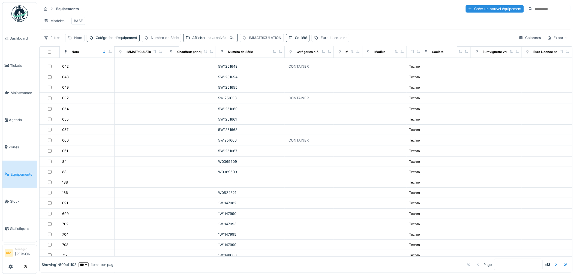
click at [78, 40] on div "Nom" at bounding box center [78, 37] width 8 height 5
drag, startPoint x: 266, startPoint y: 23, endPoint x: 266, endPoint y: 20, distance: 3.5
click at [266, 22] on div "Modèles BASE" at bounding box center [305, 21] width 529 height 12
click at [17, 172] on span "Équipements" at bounding box center [23, 174] width 24 height 5
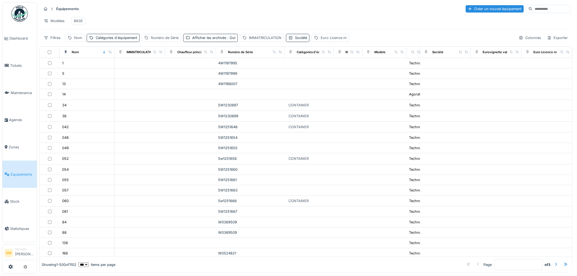
click at [151, 20] on div "Modèles BASE" at bounding box center [305, 21] width 529 height 12
click at [12, 175] on link "Équipements" at bounding box center [19, 174] width 34 height 27
